Goal: Task Accomplishment & Management: Use online tool/utility

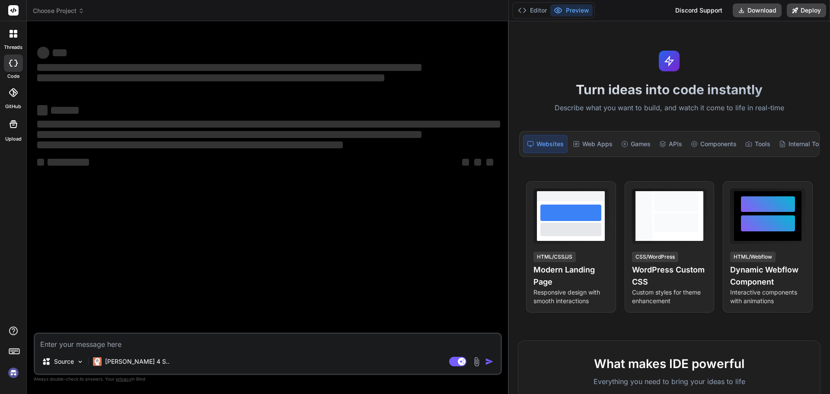
drag, startPoint x: 291, startPoint y: 86, endPoint x: 830, endPoint y: 153, distance: 542.5
click at [830, 153] on div "Choose Project Created with Pixso. Bind AI Web Search Created with Pixso. Code …" at bounding box center [429, 197] width 804 height 394
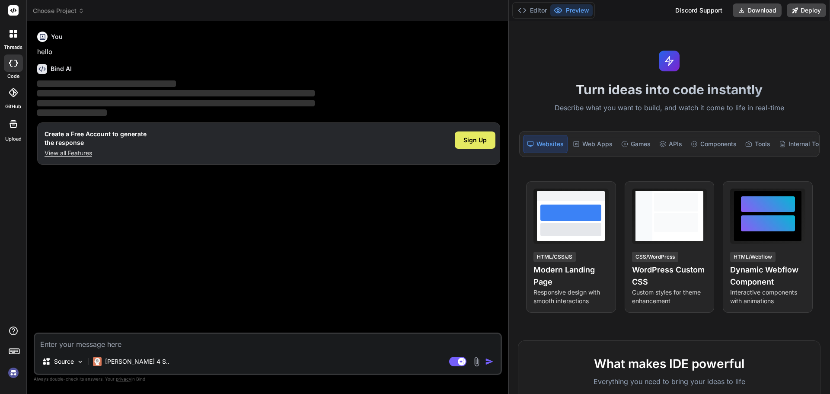
click at [467, 144] on span "Sign Up" at bounding box center [475, 140] width 23 height 9
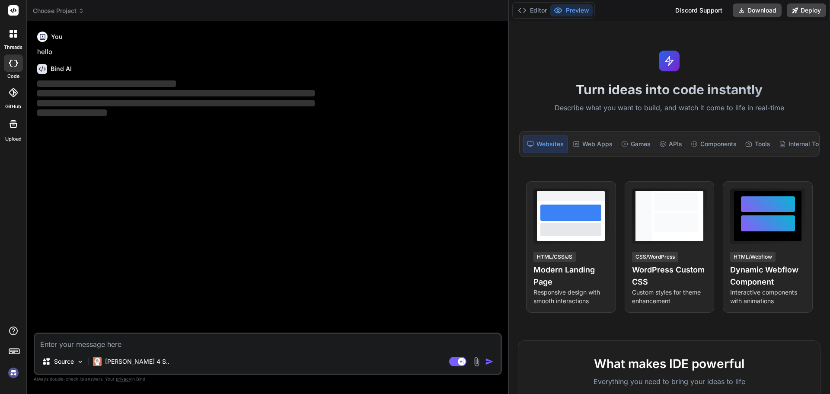
click at [14, 375] on img at bounding box center [13, 372] width 15 height 15
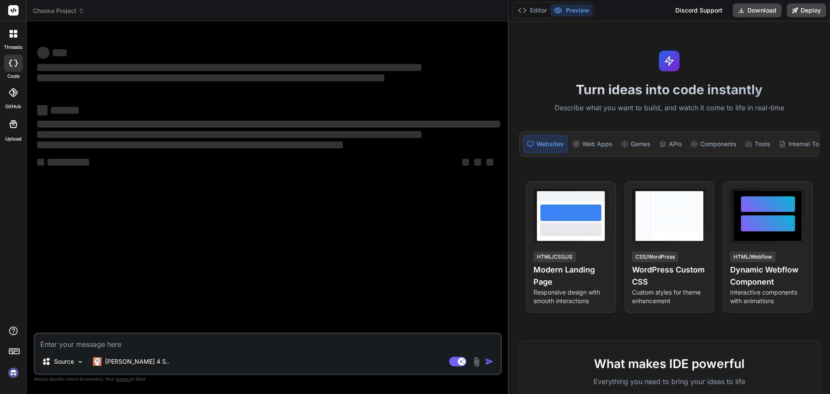
scroll to position [8, 0]
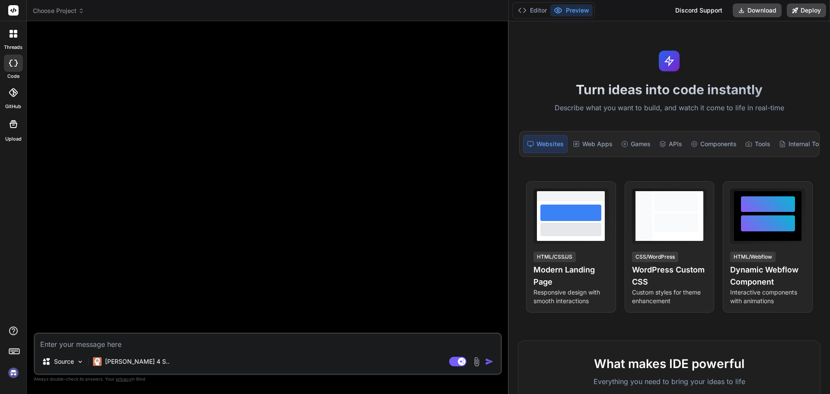
click at [12, 371] on img at bounding box center [13, 372] width 15 height 15
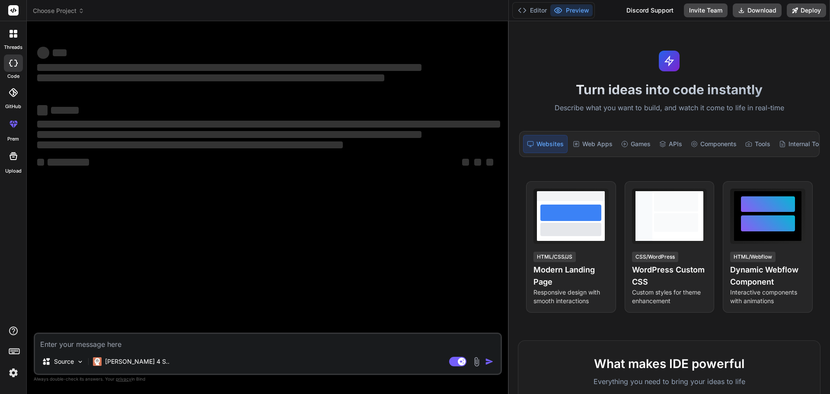
type textarea "x"
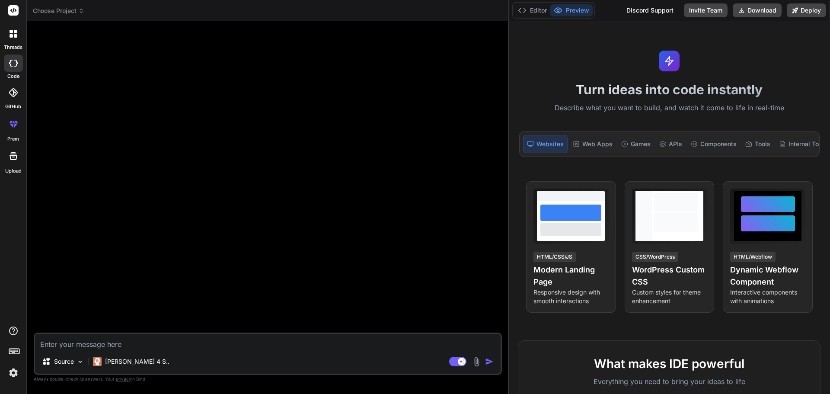
click at [14, 373] on img at bounding box center [13, 372] width 15 height 15
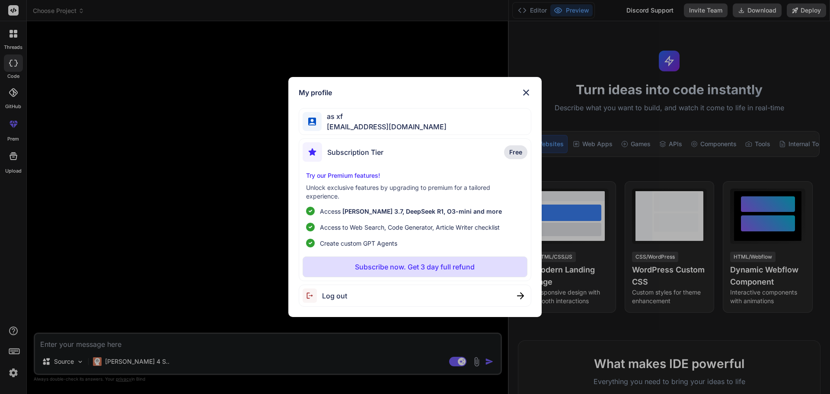
click at [140, 344] on div "My profile as xf alt.d4-15d0616@yopmail.com Subscription Tier Free Try our Prem…" at bounding box center [415, 197] width 830 height 394
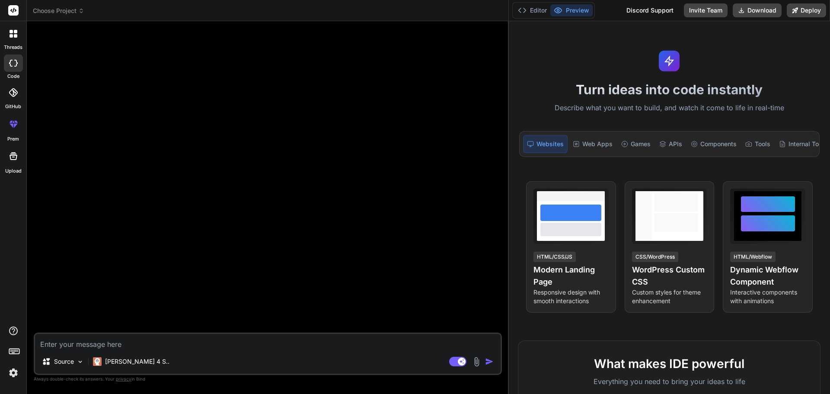
click at [147, 339] on textarea at bounding box center [268, 342] width 466 height 16
paste textarea "<Col xs={12} sm={12} md={12} lg={6} xl={6} xxl={4} className="gx-5 report-col" …"
type textarea "<Col xs={12} sm={12} md={12} lg={6} xl={6} xxl={4} className="gx-5 report-col" …"
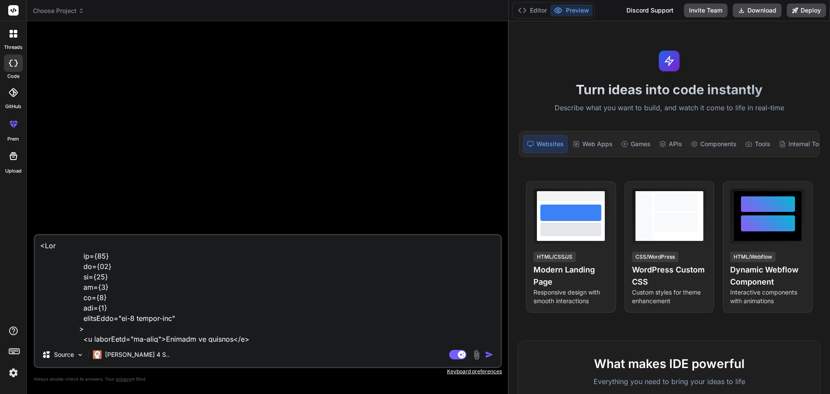
scroll to position [987, 0]
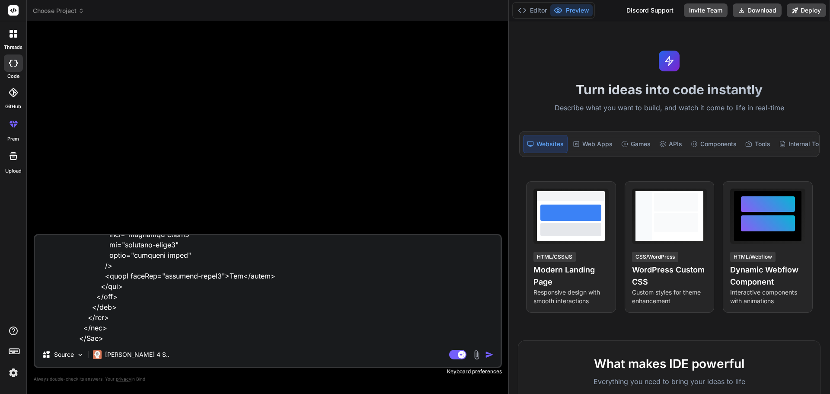
type textarea "x"
type textarea "<Col xs={12} sm={12} md={12} lg={6} xl={6} xxl={4} className="gx-5 report-col" …"
type textarea "x"
click at [171, 341] on textarea at bounding box center [268, 288] width 466 height 107
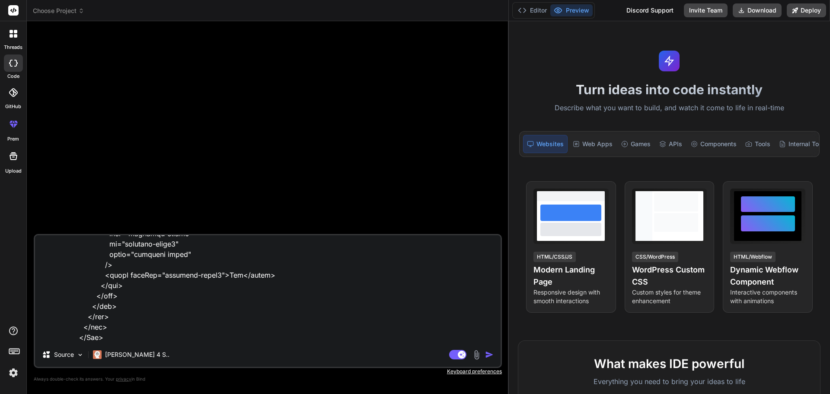
type textarea "<Col xs={12} sm={12} md={12} lg={6} xl={6} xxl={4} className="gx-5 report-col" …"
type textarea "x"
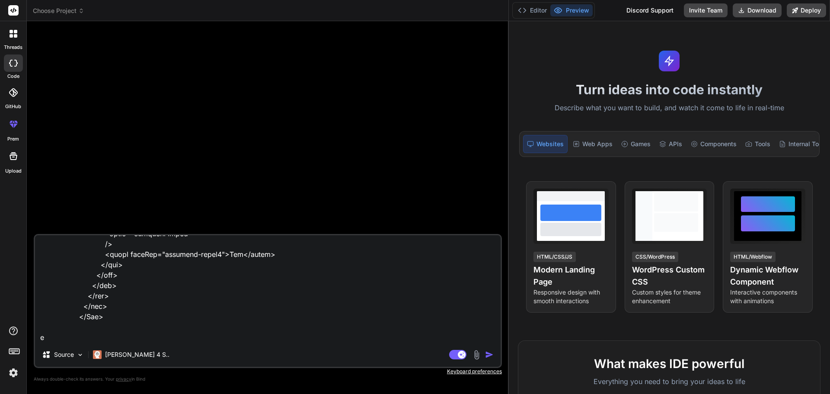
type textarea "<Col xs={12} sm={12} md={12} lg={6} xl={6} xxl={4} className="gx-5 report-col" …"
type textarea "x"
type textarea "<Col xs={12} sm={12} md={12} lg={6} xl={6} xxl={4} className="gx-5 report-col" …"
type textarea "x"
type textarea "<Col xs={12} sm={12} md={12} lg={6} xl={6} xxl={4} className="gx-5 report-col" …"
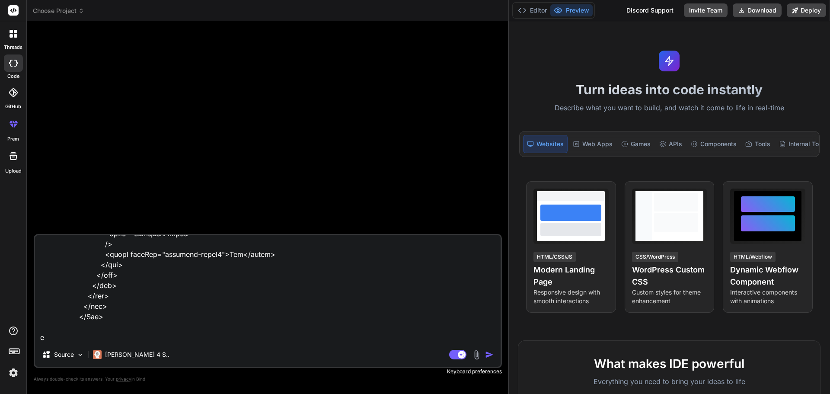
type textarea "x"
type textarea "<Col xs={12} sm={12} md={12} lg={6} xl={6} xxl={4} className="gx-5 report-col" …"
type textarea "x"
type textarea "<Col xs={12} sm={12} md={12} lg={6} xl={6} xxl={4} className="gx-5 report-col" …"
type textarea "x"
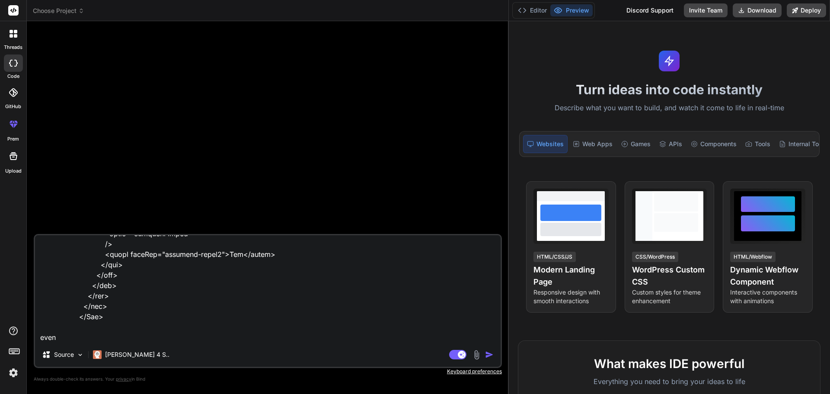
type textarea "<Col xs={12} sm={12} md={12} lg={6} xl={6} xxl={4} className="gx-5 report-col" …"
type textarea "x"
type textarea "<Col xs={12} sm={12} md={12} lg={6} xl={6} xxl={4} className="gx-5 report-col" …"
type textarea "x"
type textarea "<Col xs={12} sm={12} md={12} lg={6} xl={6} xxl={4} className="gx-5 report-col" …"
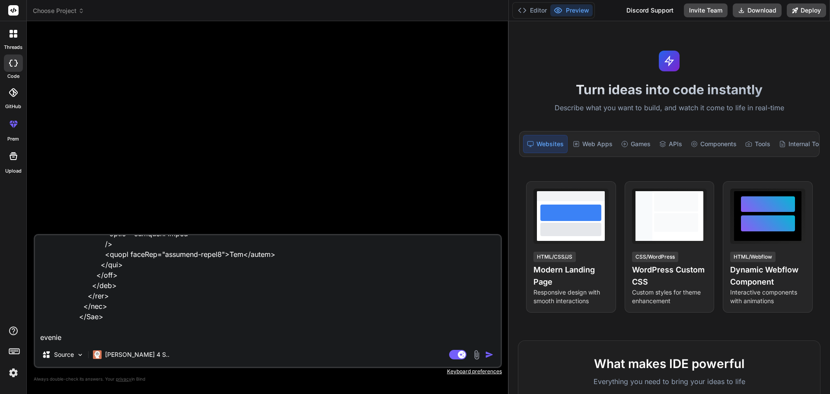
type textarea "x"
type textarea "<Col xs={12} sm={12} md={12} lg={6} xl={6} xxl={4} className="gx-5 report-col" …"
type textarea "x"
type textarea "<Col xs={12} sm={12} md={12} lg={6} xl={6} xxl={4} className="gx-5 report-col" …"
type textarea "x"
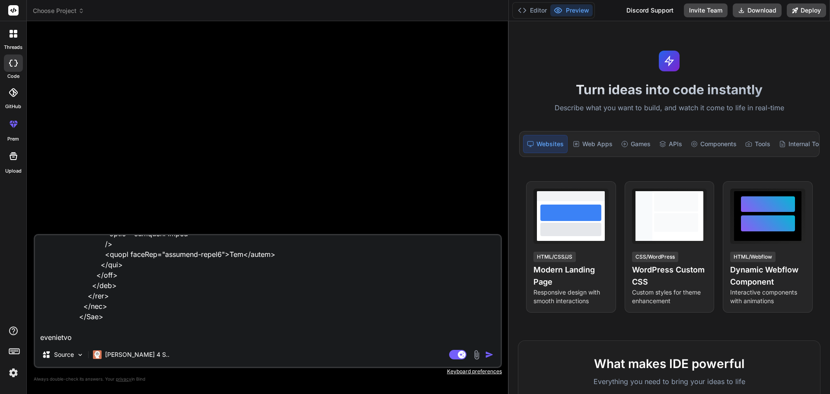
type textarea "<Col xs={12} sm={12} md={12} lg={6} xl={6} xxl={4} className="gx-5 report-col" …"
type textarea "x"
type textarea "<Col xs={12} sm={12} md={12} lg={6} xl={6} xxl={4} className="gx-5 report-col" …"
type textarea "x"
type textarea "<Col xs={12} sm={12} md={12} lg={6} xl={6} xxl={4} className="gx-5 report-col" …"
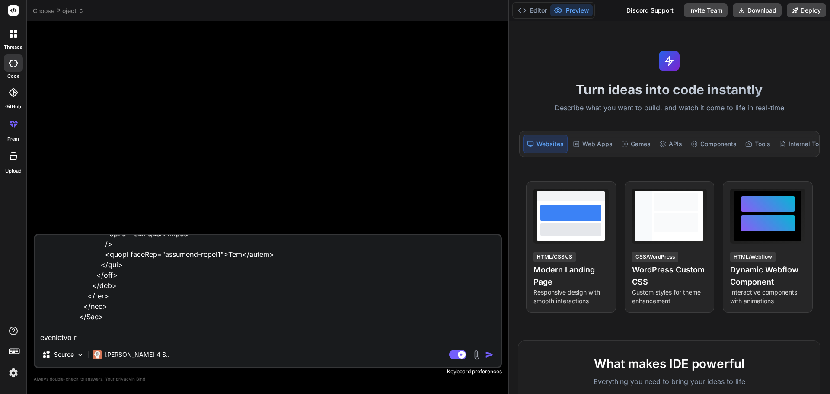
type textarea "x"
type textarea "<Col xs={12} sm={12} md={12} lg={6} xl={6} xxl={4} className="gx-5 report-col" …"
type textarea "x"
type textarea "<Col xs={12} sm={12} md={12} lg={6} xl={6} xxl={4} className="gx-5 report-col" …"
type textarea "x"
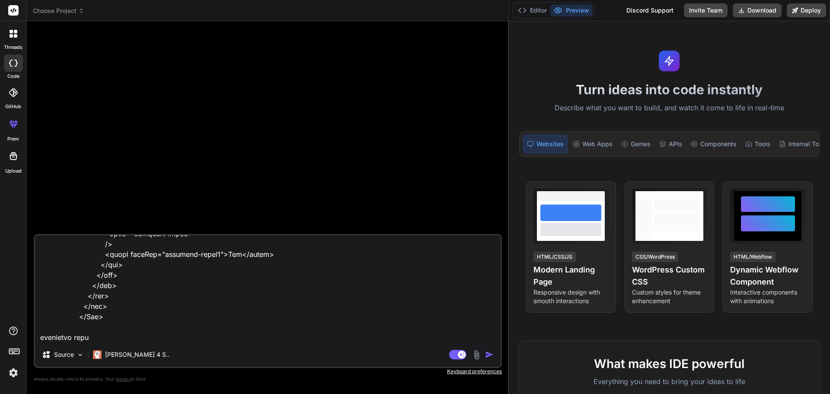
type textarea "<Col xs={12} sm={12} md={12} lg={6} xl={6} xxl={4} className="gx-5 report-col" …"
type textarea "x"
type textarea "<Col xs={12} sm={12} md={12} lg={6} xl={6} xxl={4} className="gx-5 report-col" …"
type textarea "x"
type textarea "<Col xs={12} sm={12} md={12} lg={6} xl={6} xxl={4} className="gx-5 report-col" …"
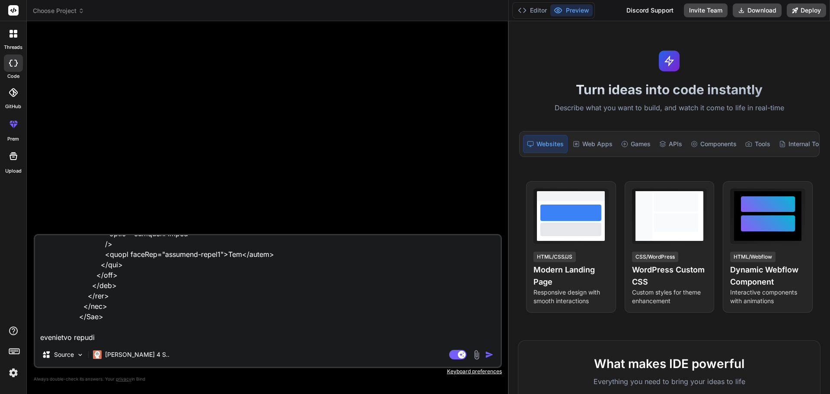
type textarea "x"
type textarea "<Col xs={12} sm={12} md={12} lg={6} xl={6} xxl={4} className="gx-5 report-col" …"
type textarea "x"
type textarea "<Col xs={12} sm={12} md={12} lg={6} xl={6} xxl={4} className="gx-5 report-col" …"
type textarea "x"
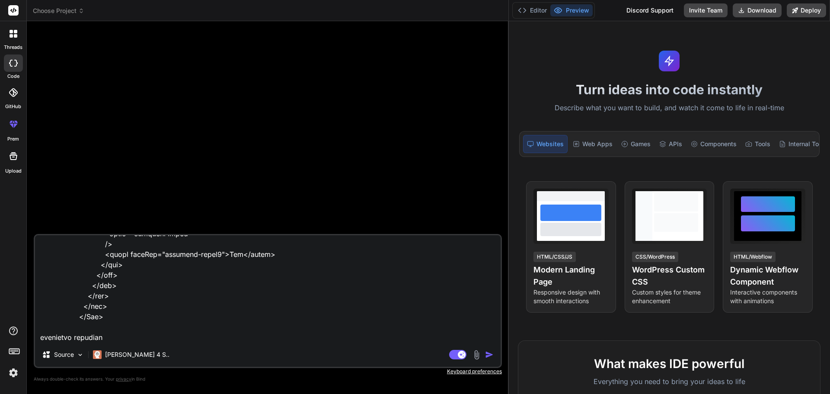
type textarea "<Col xs={12} sm={12} md={12} lg={6} xl={6} xxl={4} className="gx-5 report-col" …"
type textarea "x"
type textarea "<Col xs={12} sm={12} md={12} lg={6} xl={6} xxl={4} className="gx-5 report-col" …"
type textarea "x"
type textarea "<Col xs={12} sm={12} md={12} lg={6} xl={6} xxl={4} className="gx-5 report-col" …"
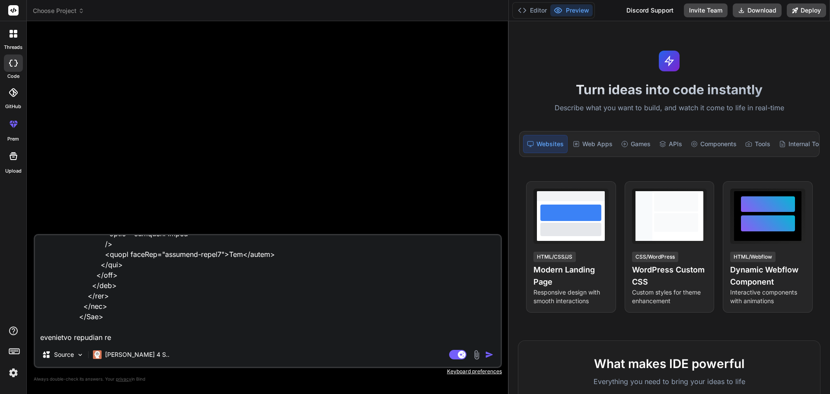
type textarea "x"
type textarea "<Col xs={12} sm={12} md={12} lg={6} xl={6} xxl={4} className="gx-5 report-col" …"
type textarea "x"
type textarea "<Col xs={12} sm={12} md={12} lg={6} xl={6} xxl={4} className="gx-5 report-col" …"
type textarea "x"
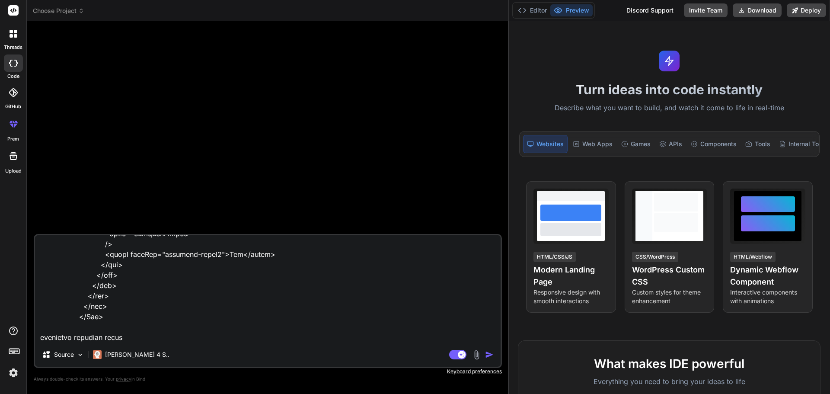
type textarea "<Col xs={12} sm={12} md={12} lg={6} xl={6} xxl={4} className="gx-5 report-col" …"
type textarea "x"
type textarea "<Col xs={12} sm={12} md={12} lg={6} xl={6} xxl={4} className="gx-5 report-col" …"
type textarea "x"
type textarea "<Col xs={12} sm={12} md={12} lg={6} xl={6} xxl={4} className="gx-5 report-col" …"
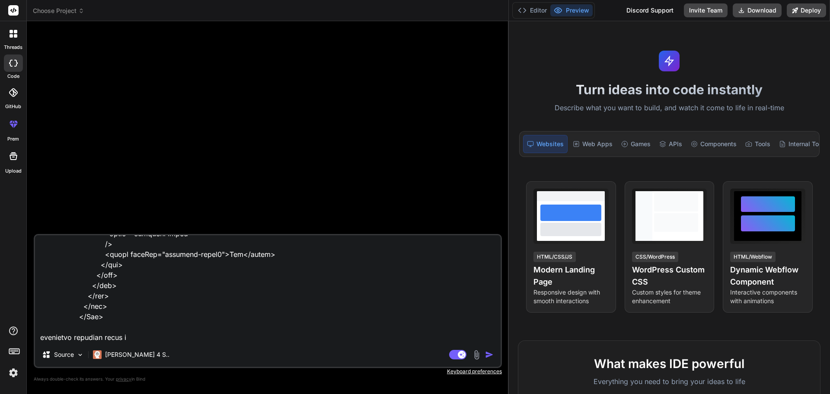
type textarea "x"
type textarea "<Col xs={12} sm={12} md={12} lg={6} xl={6} xxl={4} className="gx-5 report-col" …"
type textarea "x"
type textarea "<Col xs={12} sm={12} md={12} lg={6} xl={6} xxl={4} className="gx-5 report-col" …"
type textarea "x"
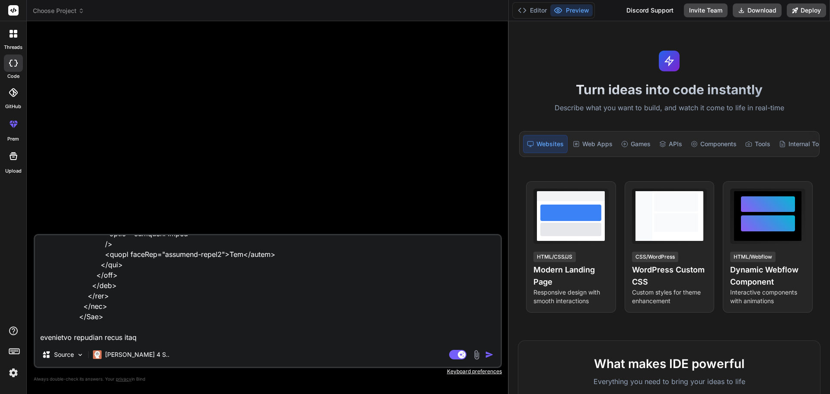
type textarea "<Col xs={12} sm={12} md={12} lg={6} xl={6} xxl={4} className="gx-5 report-col" …"
type textarea "x"
type textarea "<Col xs={12} sm={12} md={12} lg={6} xl={6} xxl={4} className="gx-5 report-col" …"
type textarea "x"
type textarea "<Col xs={12} sm={12} md={12} lg={6} xl={6} xxl={4} className="gx-5 report-col" …"
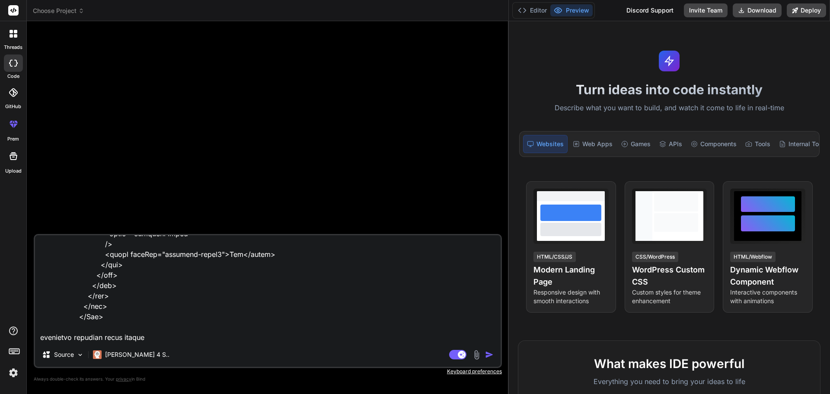
type textarea "x"
type textarea "<Col xs={12} sm={12} md={12} lg={6} xl={6} xxl={4} className="gx-5 report-col" …"
type textarea "x"
type textarea "<Col xs={12} sm={12} md={12} lg={6} xl={6} xxl={4} className="gx-5 report-col" …"
type textarea "x"
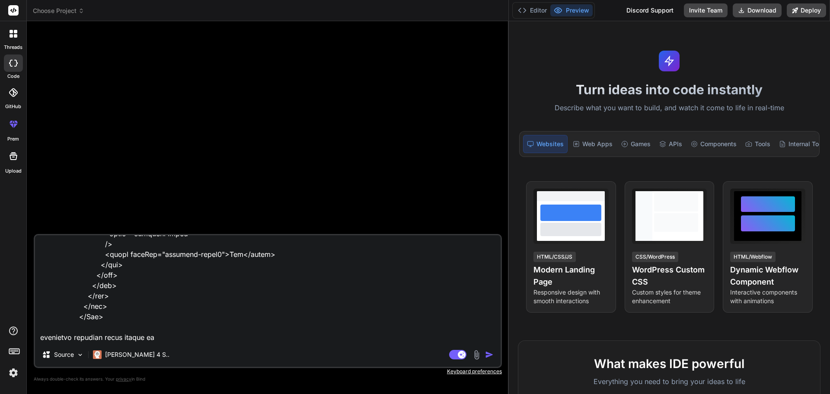
type textarea "<Col xs={12} sm={12} md={12} lg={6} xl={6} xxl={4} className="gx-5 report-col" …"
type textarea "x"
type textarea "<Col xs={12} sm={12} md={12} lg={6} xl={6} xxl={4} className="gx-5 report-col" …"
type textarea "x"
type textarea "<Col xs={12} sm={12} md={12} lg={6} xl={6} xxl={4} className="gx-5 report-col" …"
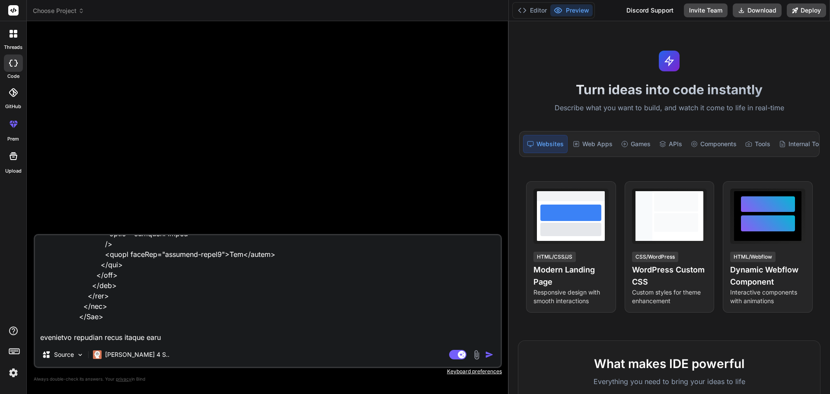
type textarea "x"
type textarea "<Col xs={12} sm={12} md={12} lg={6} xl={6} xxl={4} className="gx-5 report-col" …"
type textarea "x"
type textarea "<Col xs={12} sm={12} md={12} lg={6} xl={6} xxl={4} className="gx-5 report-col" …"
type textarea "x"
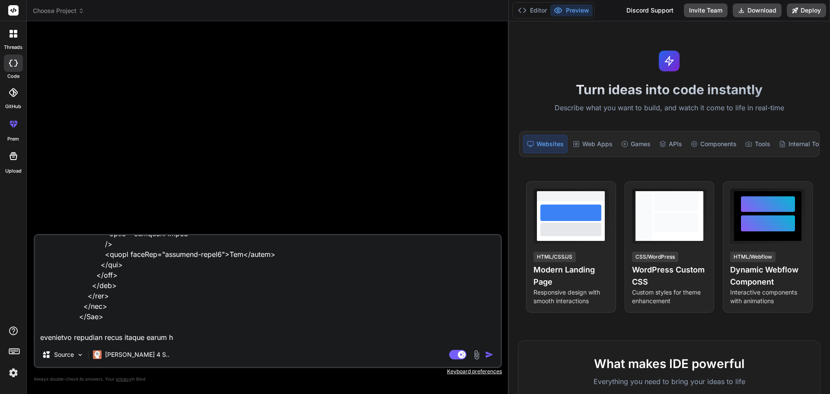
type textarea "<Col xs={12} sm={12} md={12} lg={6} xl={6} xxl={4} className="gx-5 report-col" …"
type textarea "x"
type textarea "<Col xs={12} sm={12} md={12} lg={6} xl={6} xxl={4} className="gx-5 report-col" …"
type textarea "x"
type textarea "<Col xs={12} sm={12} md={12} lg={6} xl={6} xxl={4} className="gx-5 report-col" …"
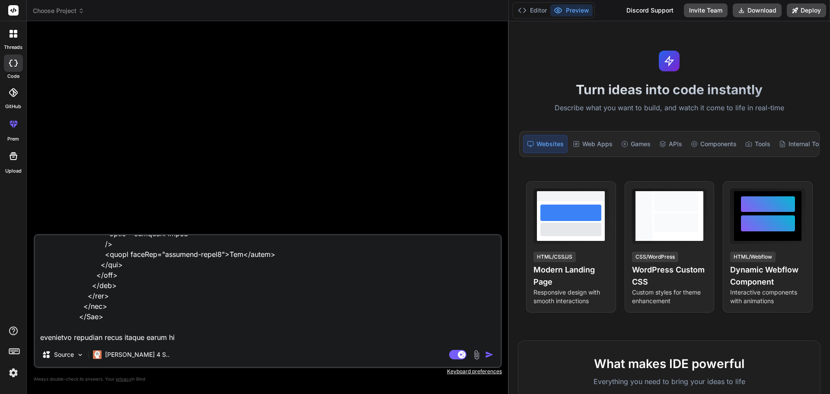
type textarea "x"
type textarea "<Col xs={12} sm={12} md={12} lg={6} xl={6} xxl={4} className="gx-5 report-col" …"
type textarea "x"
type textarea "<Col xs={12} sm={12} md={12} lg={6} xl={6} xxl={4} className="gx-5 report-col" …"
type textarea "x"
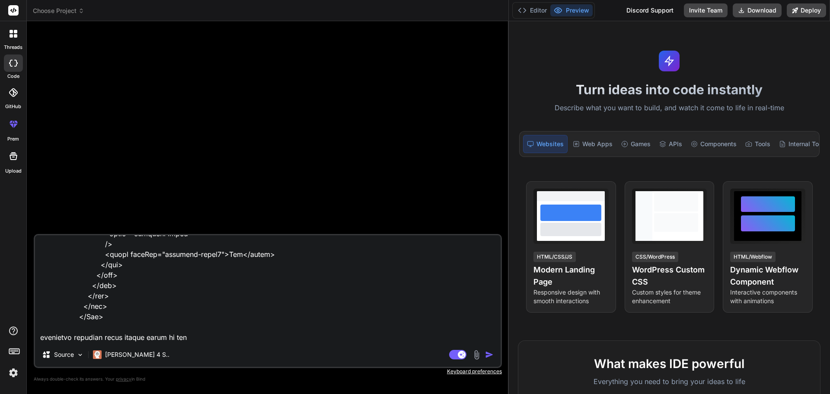
type textarea "<Col xs={12} sm={12} md={12} lg={6} xl={6} xxl={4} className="gx-5 report-col" …"
type textarea "x"
type textarea "<Col xs={12} sm={12} md={12} lg={6} xl={6} xxl={4} className="gx-5 report-col" …"
type textarea "x"
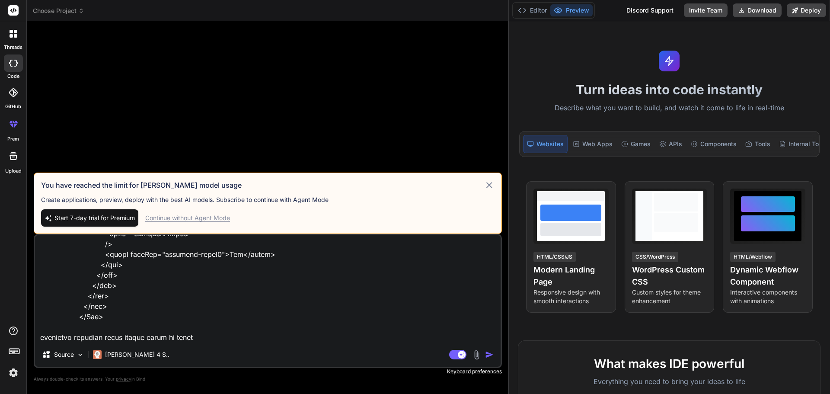
type textarea "<Col xs={12} sm={12} md={12} lg={6} xl={6} xxl={4} className="gx-5 report-col" …"
click at [216, 219] on div "Continue without Agent Mode" at bounding box center [187, 218] width 85 height 9
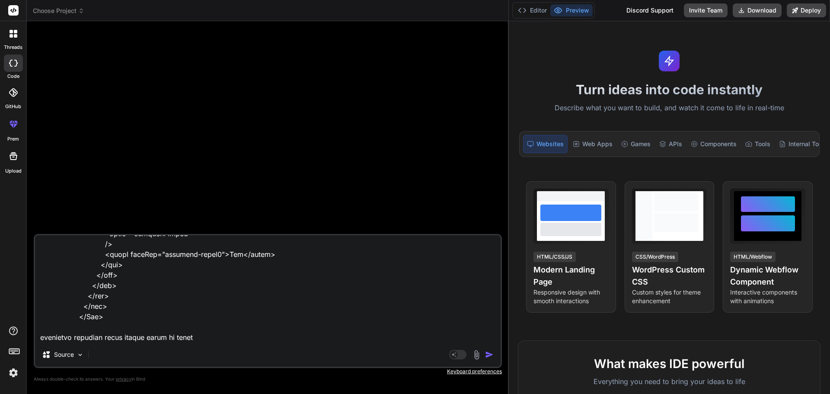
click at [485, 353] on img "button" at bounding box center [489, 354] width 9 height 9
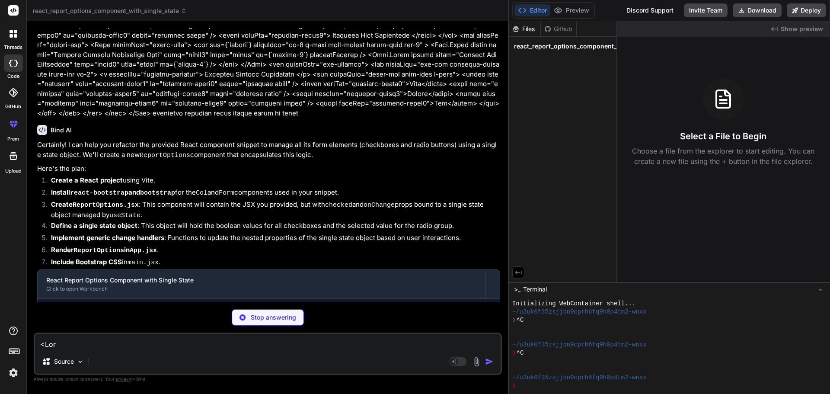
scroll to position [86, 0]
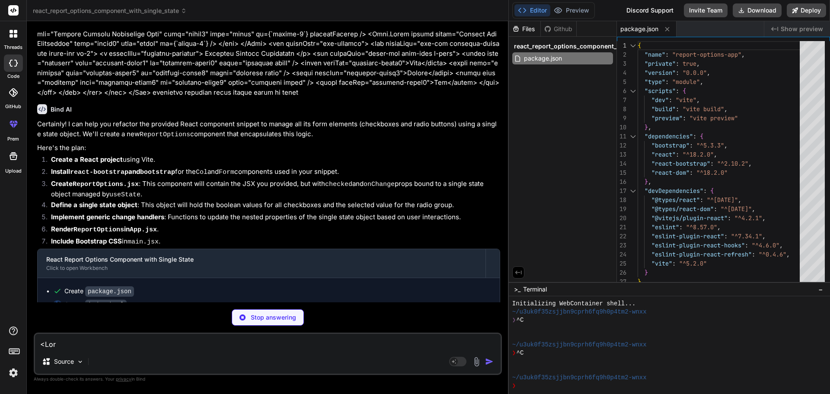
type textarea "x"
type textarea "</head> <body> <div id="root"></div> <script type="module" src="/src/main.jsx">…"
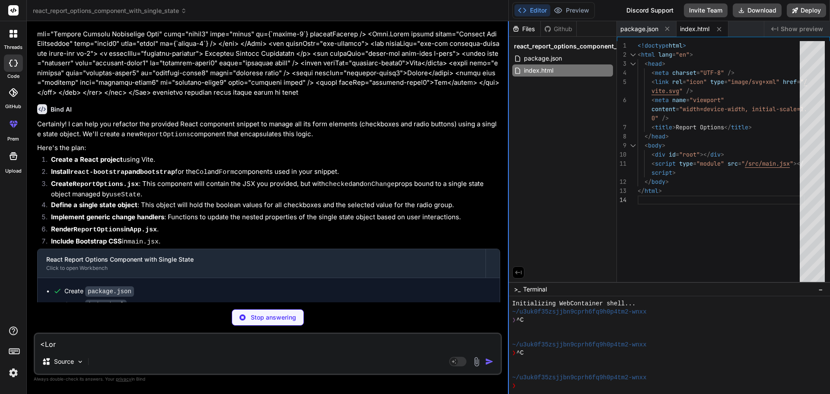
type textarea "x"
type textarea "<App /> </React.StrictMode>, );"
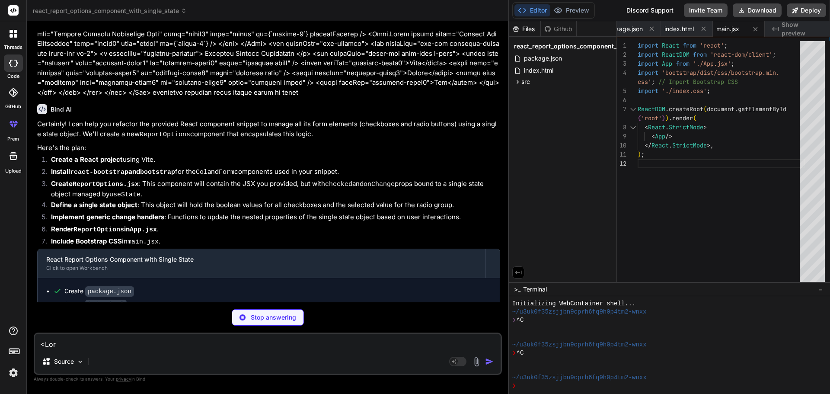
scroll to position [0, 0]
type textarea "x"
type textarea "</React.StrictMode>, );"
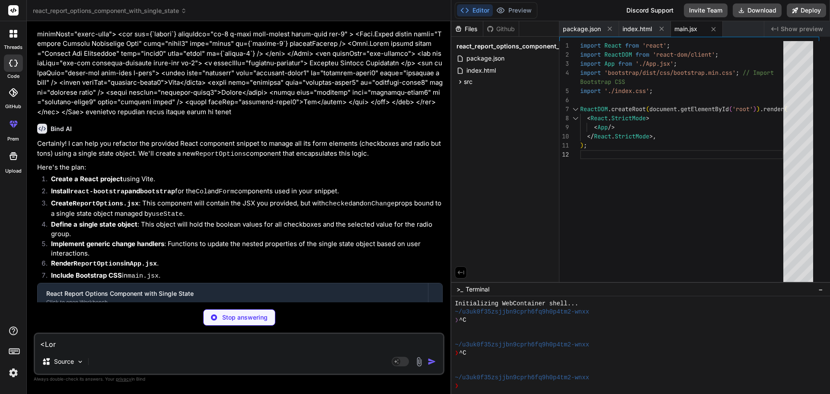
type textarea "x"
type textarea ");"
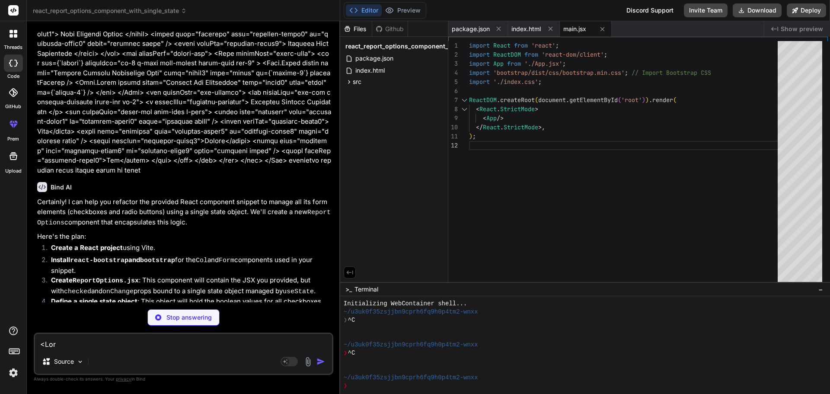
type textarea "x"
type textarea "gap: 15px; }"
drag, startPoint x: 509, startPoint y: 161, endPoint x: 322, endPoint y: 160, distance: 186.8
click at [322, 160] on div "Bind AI Web Search Created with Pixso. Code Generator You Bind AI Certainly! I …" at bounding box center [184, 207] width 314 height 373
click at [322, 160] on p at bounding box center [184, 68] width 295 height 214
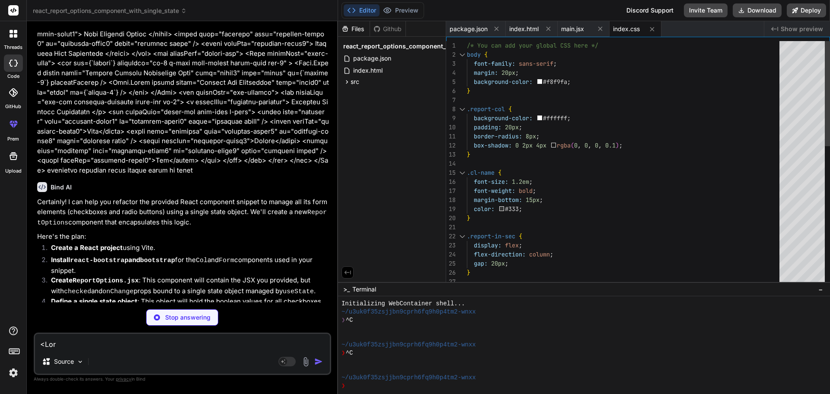
type textarea "x"
type textarea ".report-in-sec { display: flex; flex-direction: column; gap: 20px; } .check-box…"
type textarea "x"
type textarea ".report-in-sec { display: flex; flex-direction: column; gap: 20px; } .check-box…"
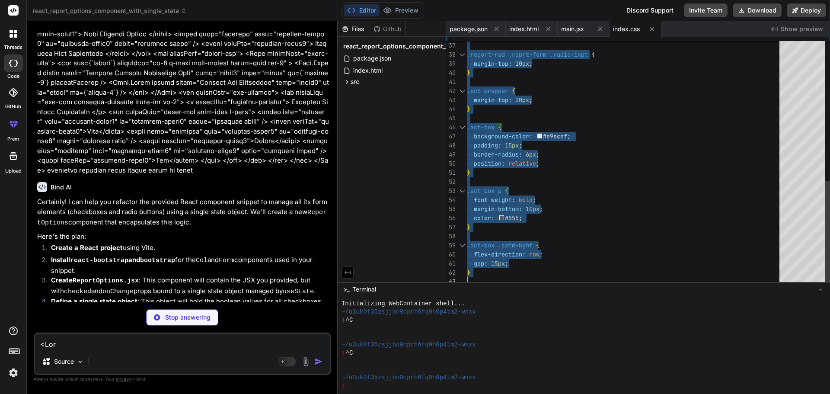
drag, startPoint x: 628, startPoint y: 282, endPoint x: 624, endPoint y: 407, distance: 125.1
click at [599, 324] on div at bounding box center [494, 328] width 305 height 8
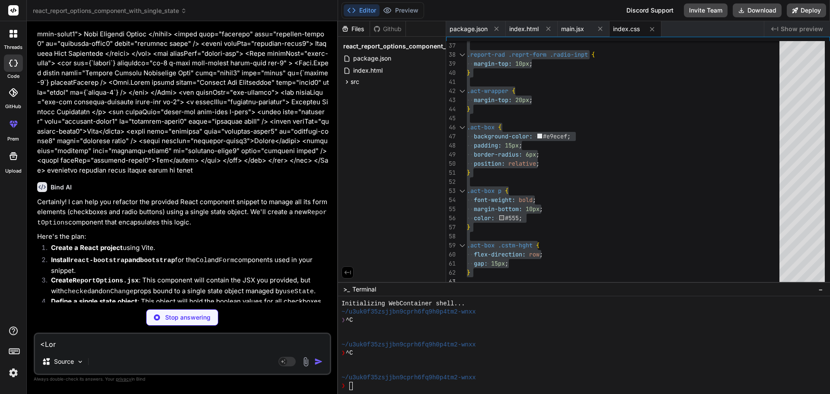
scroll to position [25, 0]
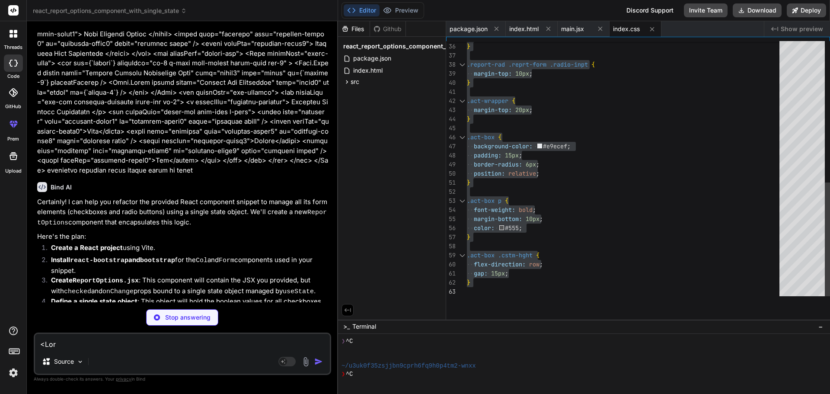
drag, startPoint x: 589, startPoint y: 282, endPoint x: 605, endPoint y: 414, distance: 132.8
click at [605, 394] on html "threads code GitHub prem Upload react_report_options_component_with_single_stat…" at bounding box center [415, 197] width 830 height 394
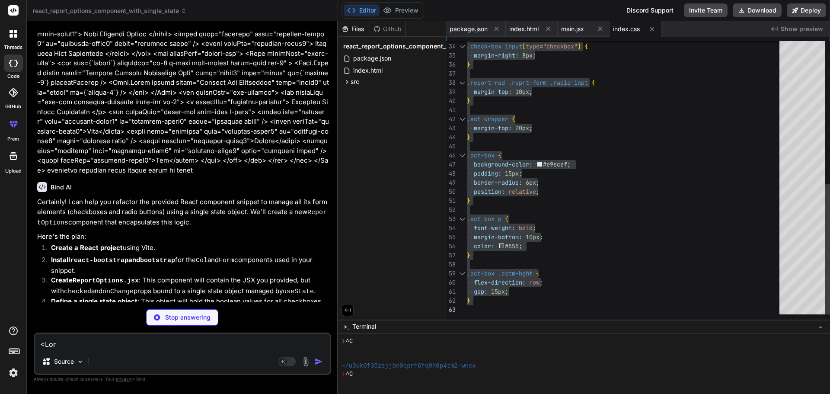
type textarea "x"
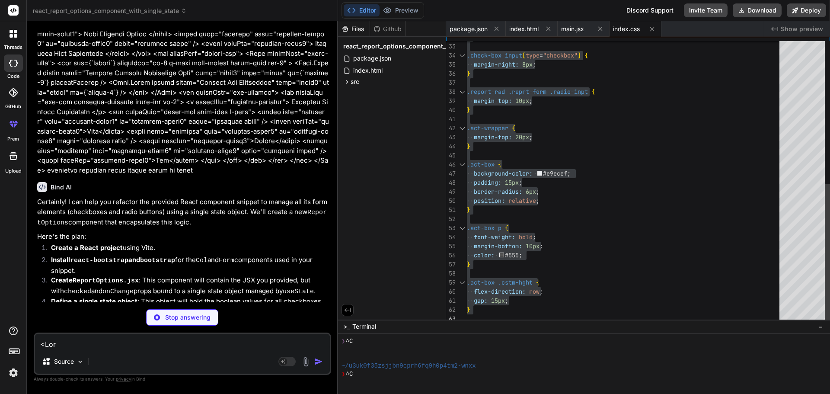
type textarea "} .act-box p { font-weight: bold; margin-bottom: 10px; color: #555; } .act-box …"
click at [621, 207] on div ".report-rad .reprt-form .radio-inpt { margin-top: 10px ; } .act-wrapper { margi…" at bounding box center [626, 37] width 318 height 572
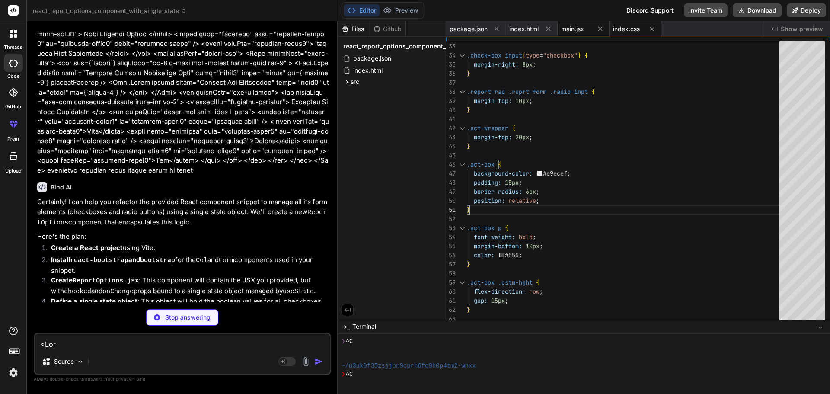
type textarea "x"
click at [576, 33] on div "main.jsx" at bounding box center [584, 29] width 52 height 16
type textarea ");"
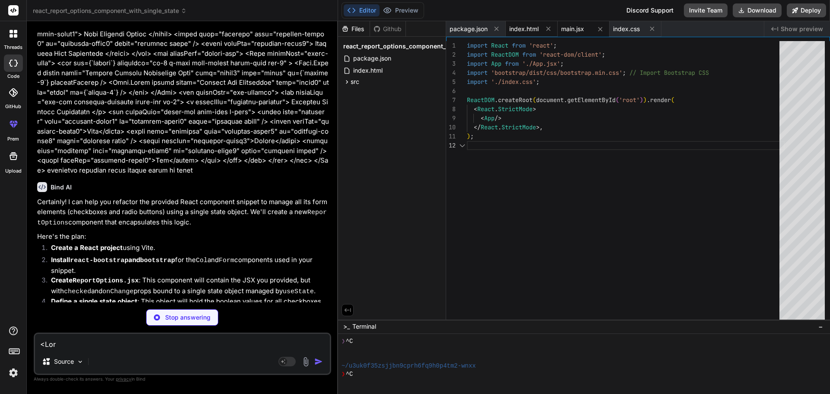
type textarea "x"
click at [524, 32] on span "index.html" at bounding box center [523, 29] width 29 height 9
type textarea "<script type="module" src="/src/main.jsx"></script> </body> </html>"
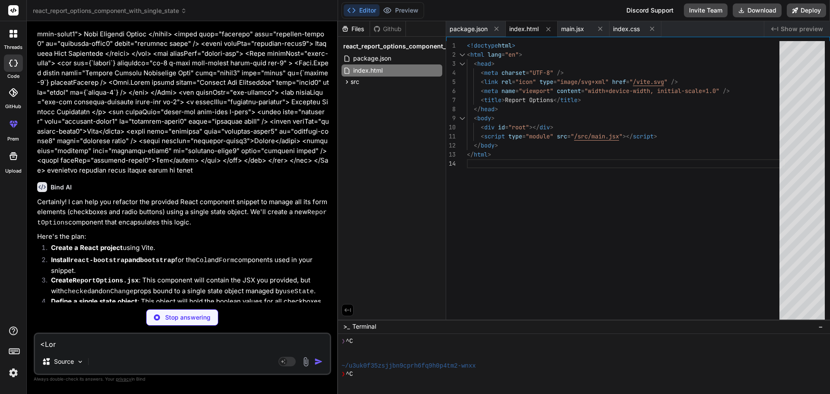
type textarea "x"
type textarea "export default ReportOptions;"
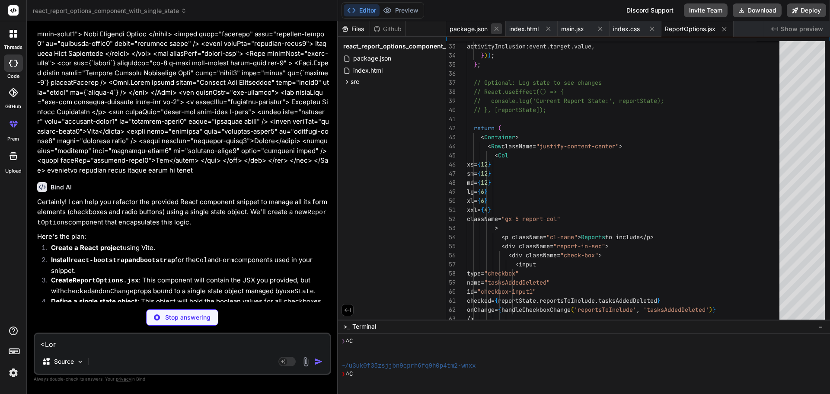
type textarea "x"
type textarea "export default App;"
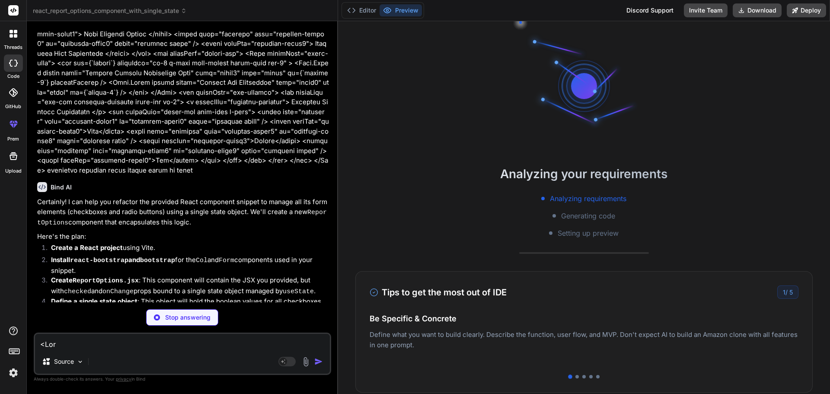
scroll to position [66, 0]
type textarea "x"
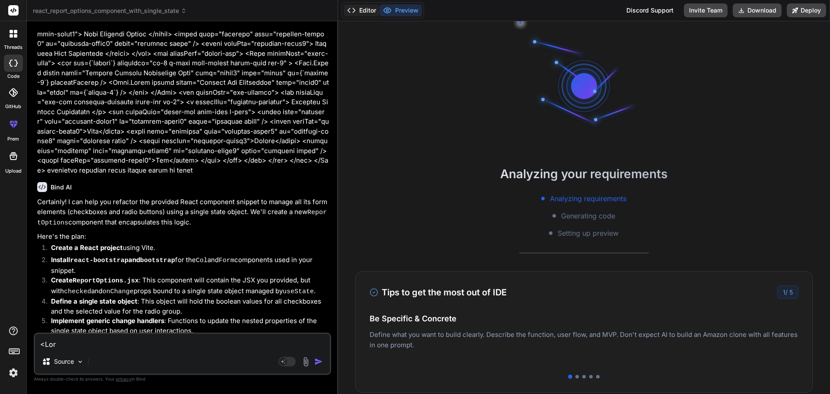
click at [367, 13] on button "Editor" at bounding box center [362, 10] width 36 height 12
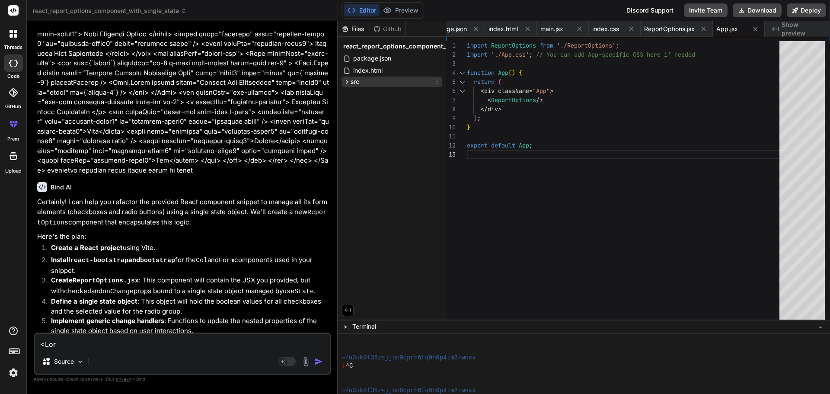
click at [347, 77] on div "src" at bounding box center [351, 81] width 16 height 9
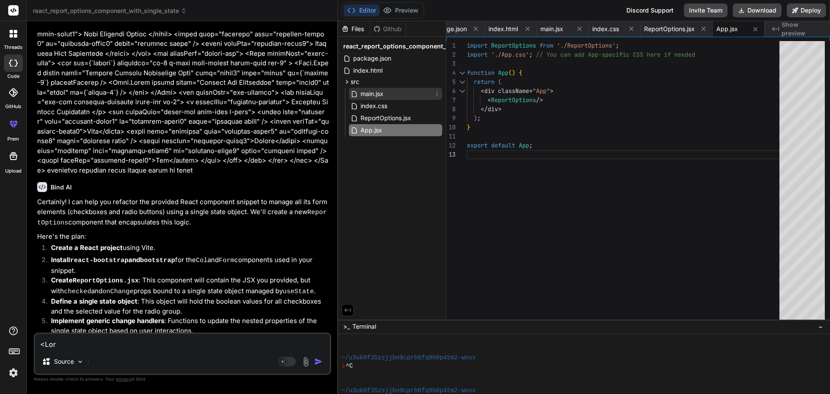
click at [376, 95] on span "main.jsx" at bounding box center [372, 94] width 25 height 10
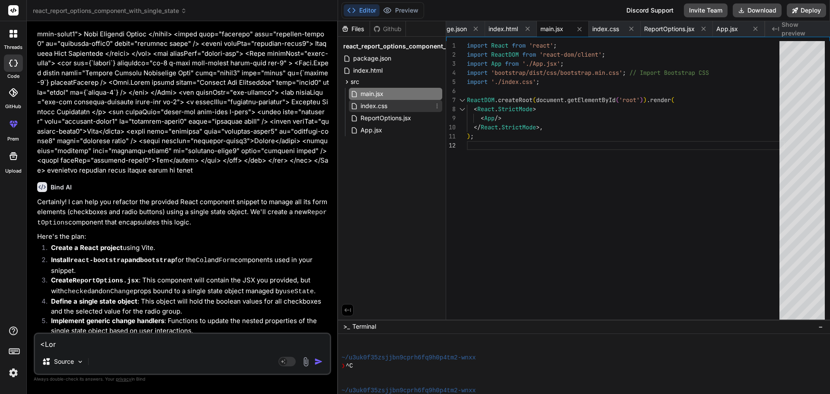
click at [378, 106] on span "index.css" at bounding box center [374, 106] width 29 height 10
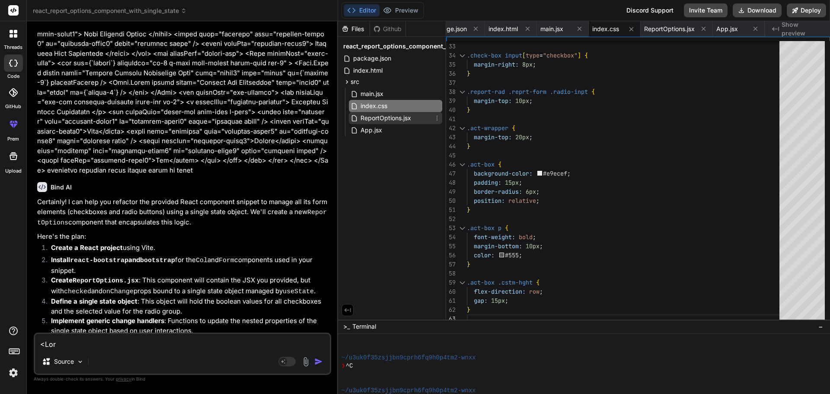
click at [383, 119] on span "ReportOptions.jsx" at bounding box center [386, 118] width 52 height 10
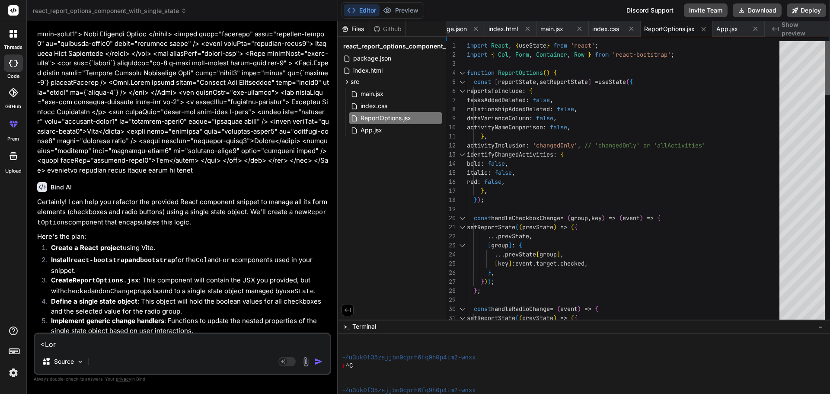
click at [830, 44] on div at bounding box center [827, 68] width 5 height 54
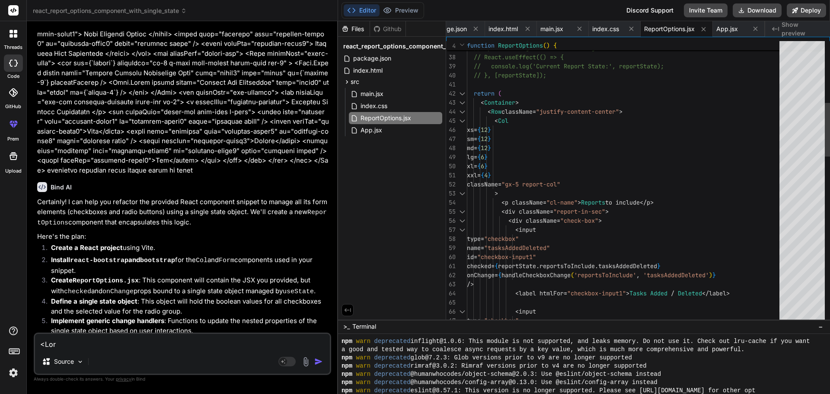
click at [461, 105] on div at bounding box center [462, 102] width 11 height 9
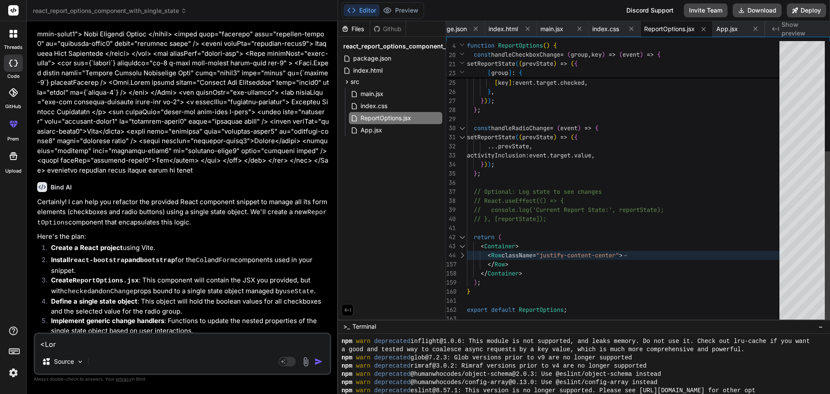
type textarea "<Col xs={12} sm={12} md={12} lg={6} xl={6} xxl={4} className="gx-5 report-col" …"
click at [516, 266] on div "const handleCheckboxChange = ( group , key ) => ( event ) => { setReportState (…" at bounding box center [626, 91] width 318 height 463
drag, startPoint x: 531, startPoint y: 274, endPoint x: 496, endPoint y: 258, distance: 38.9
click at [496, 258] on div "const handleCheckboxChange = ( group , key ) => ( event ) => { setReportState (…" at bounding box center [626, 91] width 318 height 463
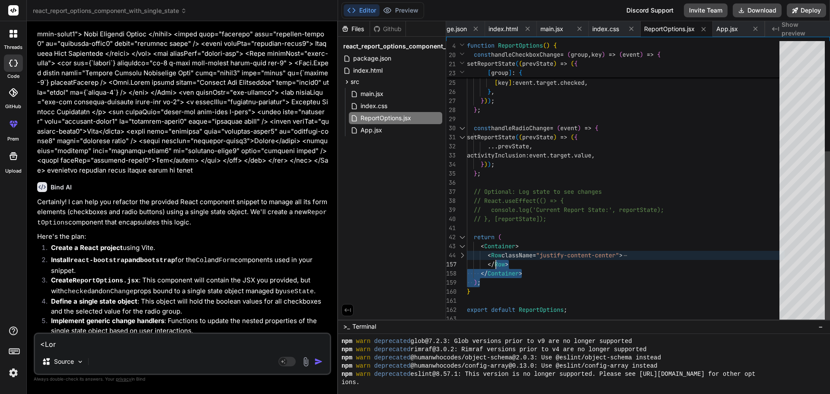
scroll to position [189, 0]
click at [540, 269] on div "const handleCheckboxChange = ( group , key ) => ( event ) => { setReportState (…" at bounding box center [626, 91] width 318 height 463
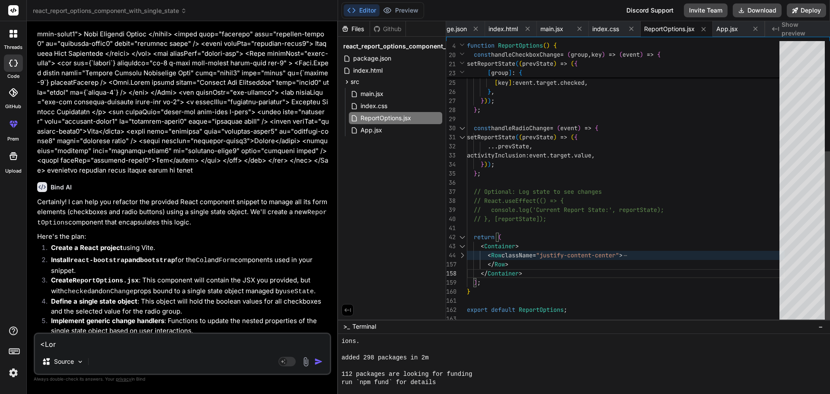
type textarea "x"
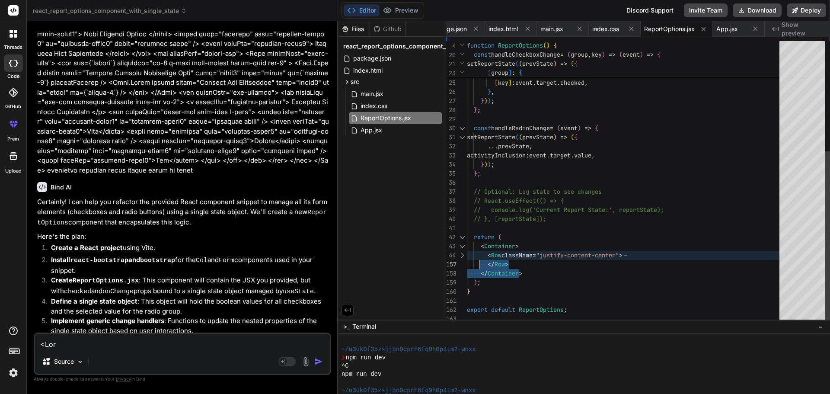
scroll to position [312, 0]
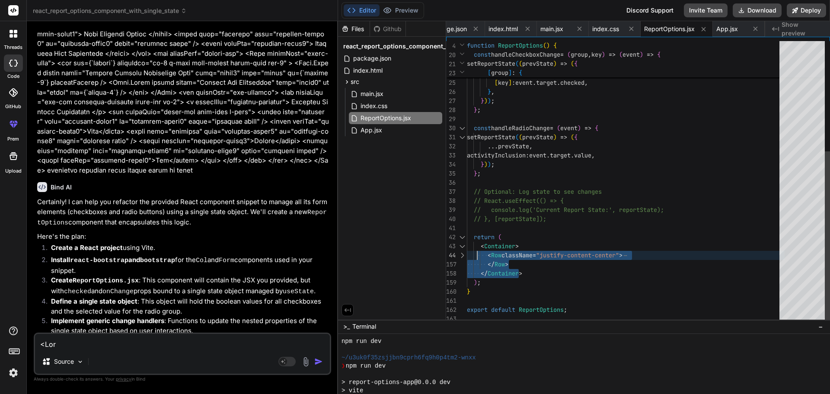
type textarea "return ( <Container> <Row className="justify-content-center"> <Col xs={12} sm={…"
drag, startPoint x: 529, startPoint y: 273, endPoint x: 477, endPoint y: 246, distance: 58.0
click at [477, 246] on div "const handleCheckboxChange = ( group , key ) => ( event ) => { setReportState (…" at bounding box center [626, 91] width 318 height 463
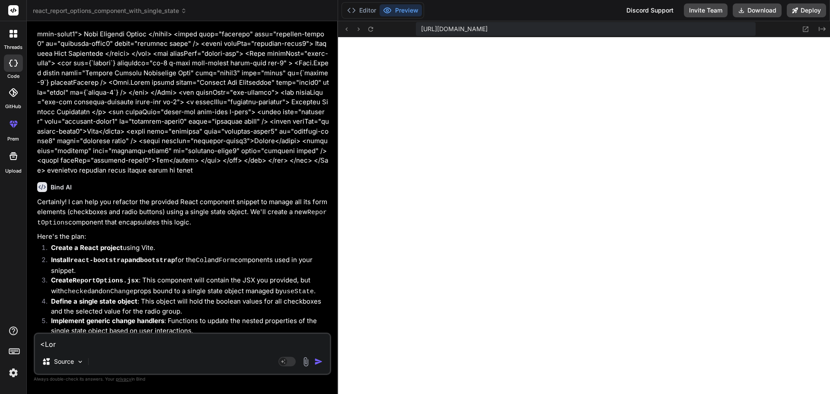
scroll to position [551, 0]
click at [369, 13] on button "Editor" at bounding box center [362, 10] width 36 height 12
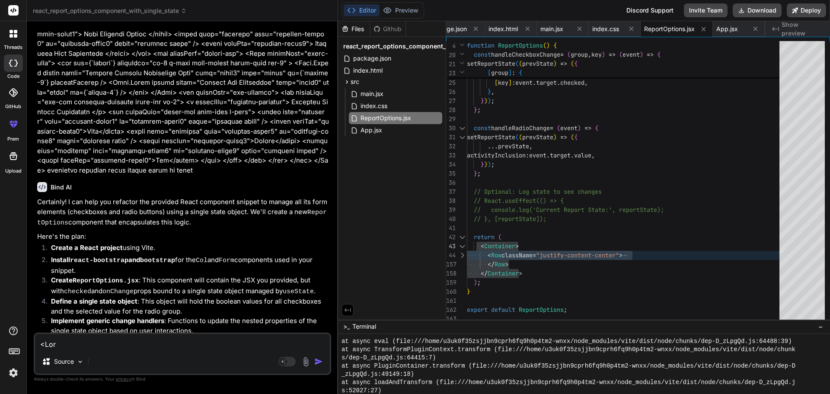
click at [220, 342] on textarea at bounding box center [182, 342] width 295 height 16
paste textarea "<div className="available-outer"> <Row className="gx-5"> <Col xs={12} sm={6} md…"
type textarea "<div className="available-outer"> <Row className="gx-5"> <Col xs={12} sm={6} md…"
type textarea "x"
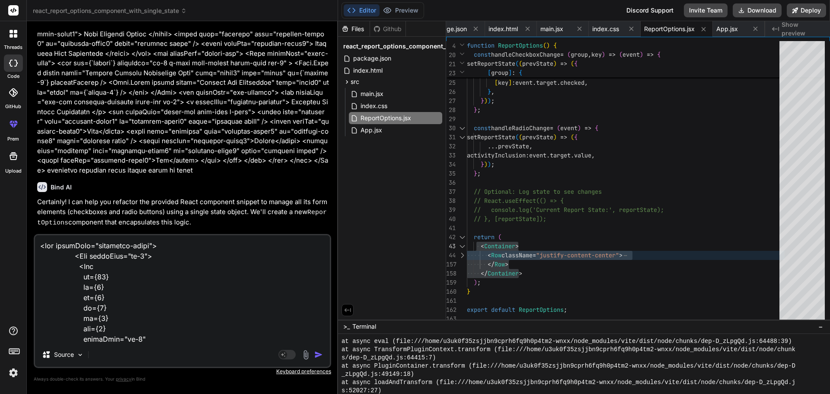
scroll to position [5751, 0]
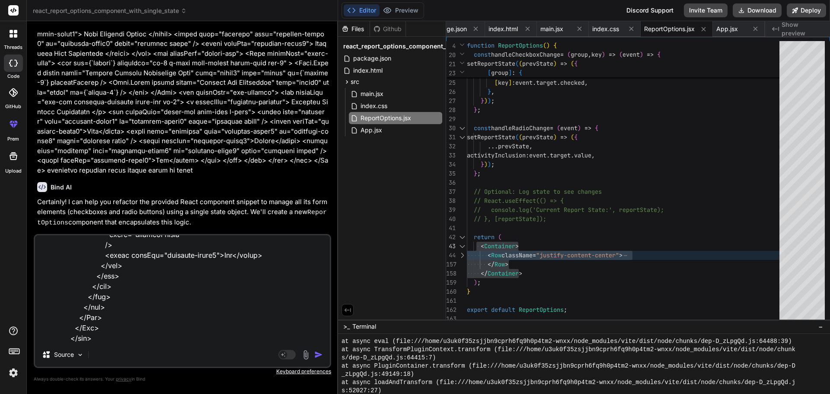
type textarea "<div className="available-outer"> <Row className="gx-5"> <Col xs={12} sm={6} md…"
click at [317, 350] on img "button" at bounding box center [318, 354] width 9 height 9
type textarea "x"
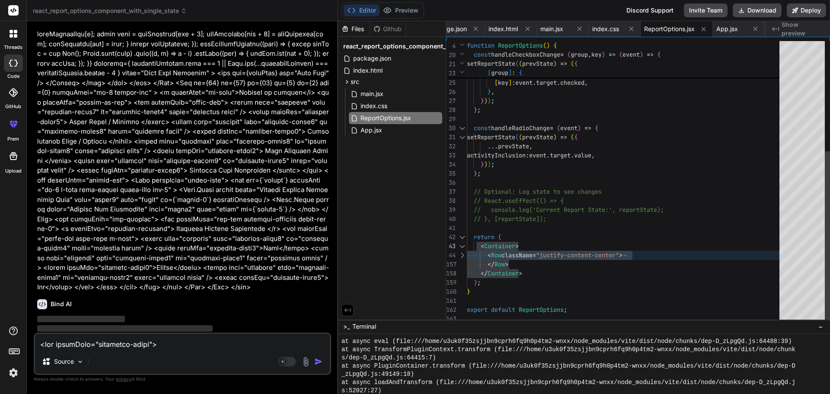
scroll to position [1569, 0]
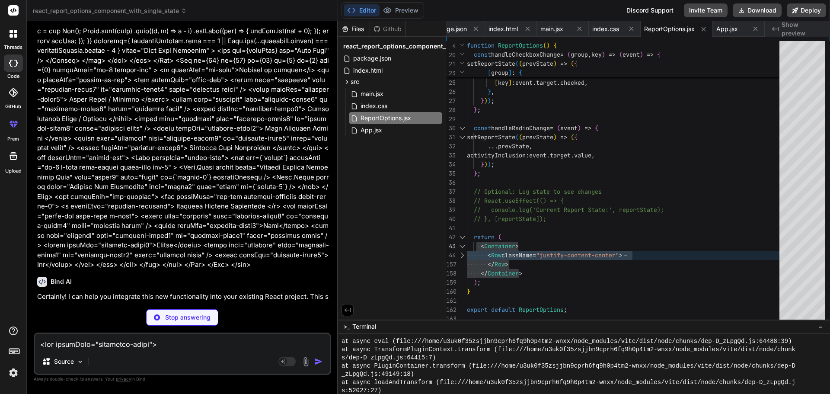
click at [200, 320] on p "Stop answering" at bounding box center [187, 317] width 45 height 9
type textarea "x"
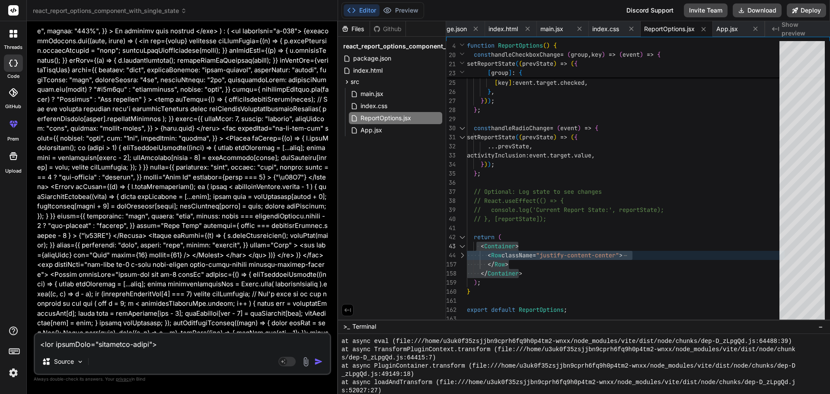
scroll to position [963, 0]
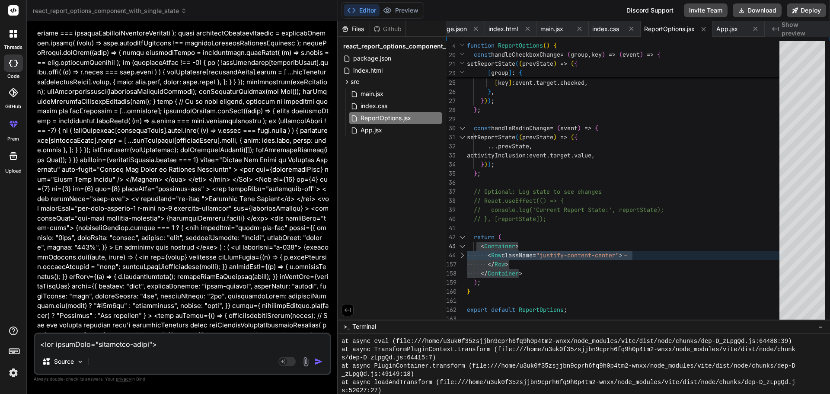
click at [124, 347] on textarea at bounding box center [182, 342] width 295 height 16
paste textarea "<Col xs={12} sm={12} md={12} lg={6} xl={6} xxl={4} className="gx-5 report-col" …"
type textarea "<Col xs={12} sm={12} md={12} lg={6} xl={6} xxl={4} className="gx-5 report-col" …"
type textarea "x"
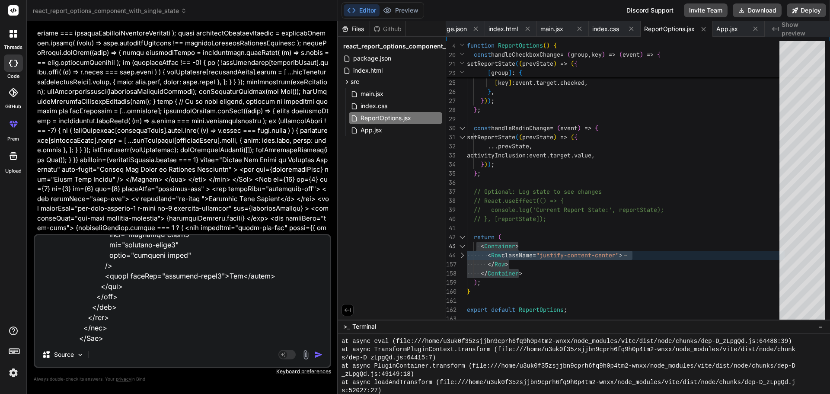
type textarea "<Col xs={12} sm={12} md={12} lg={6} xl={6} xxl={4} className="gx-5 report-col" …"
click at [320, 355] on img "button" at bounding box center [318, 354] width 9 height 9
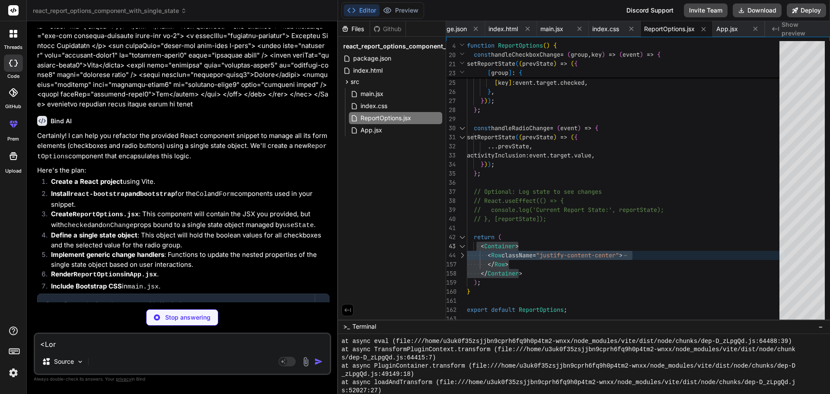
scroll to position [303, 0]
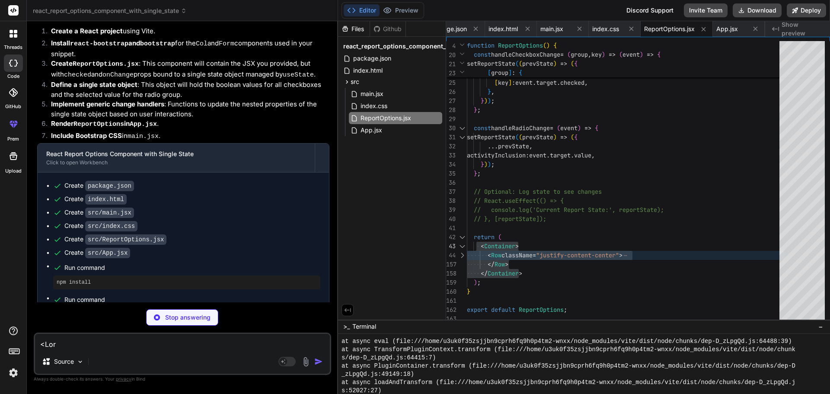
click at [190, 324] on div "Stop answering" at bounding box center [182, 317] width 72 height 16
type textarea "x"
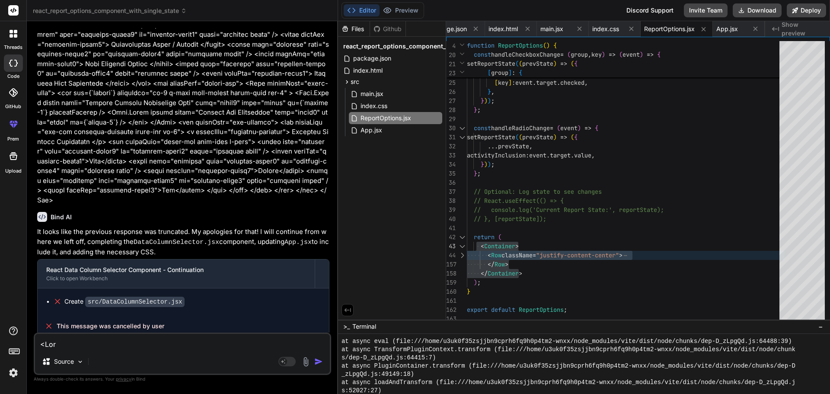
scroll to position [2124, 0]
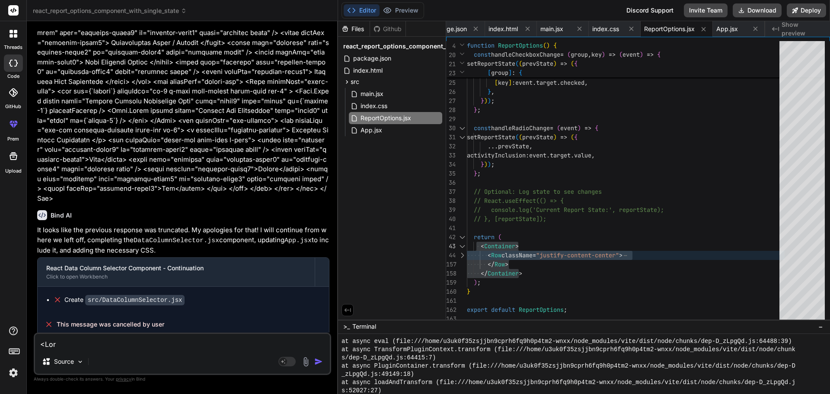
click at [58, 298] on icon at bounding box center [57, 300] width 4 height 4
click at [47, 195] on p at bounding box center [183, 96] width 292 height 214
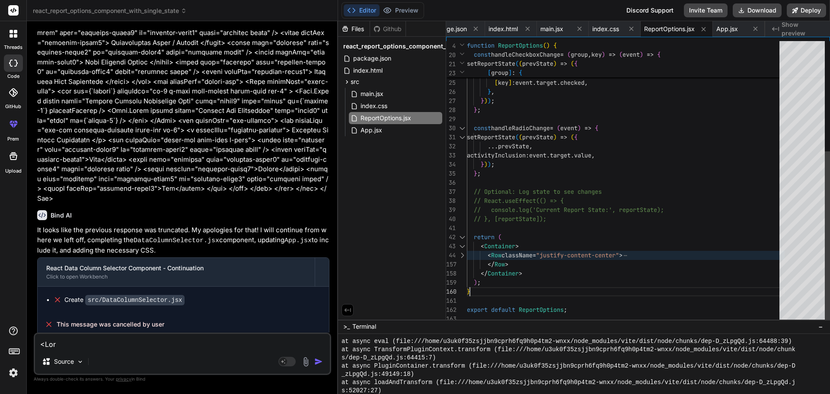
click at [551, 284] on div "const handleCheckboxChange = ( group , key ) => ( event ) => { setReportState (…" at bounding box center [626, 91] width 318 height 463
click at [104, 346] on textarea at bounding box center [182, 342] width 295 height 16
click at [465, 254] on div at bounding box center [462, 255] width 11 height 9
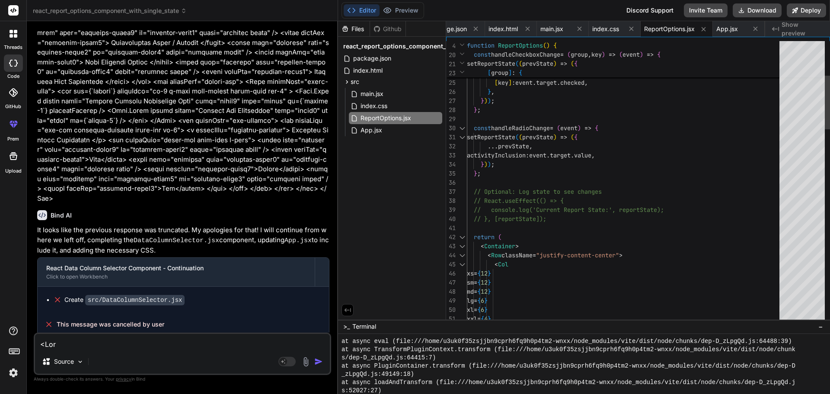
click at [461, 263] on div at bounding box center [462, 264] width 11 height 9
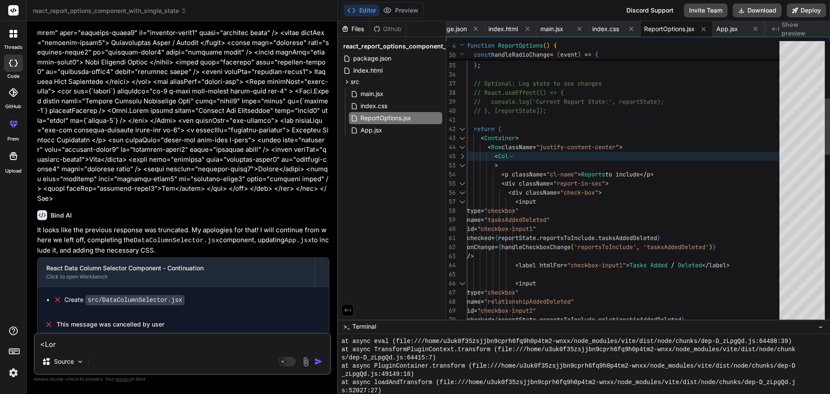
click at [463, 183] on div at bounding box center [462, 183] width 11 height 9
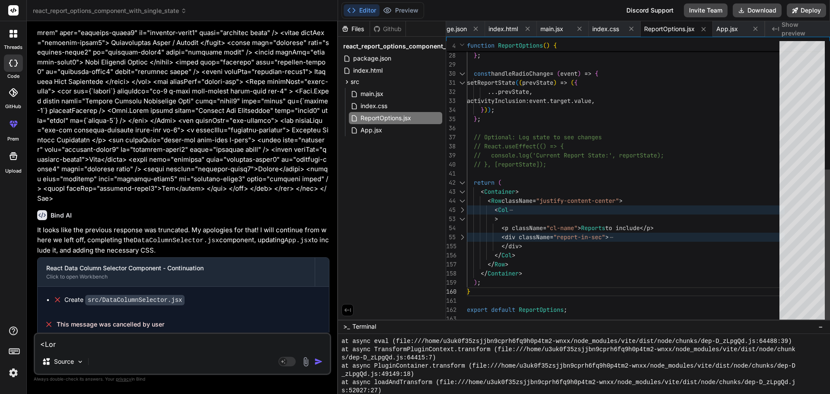
scroll to position [0, 0]
drag, startPoint x: 519, startPoint y: 256, endPoint x: 498, endPoint y: 227, distance: 35.9
click at [498, 227] on div "} , } ) ) ; } ; const handleRadioChange = ( event ) => { setReportState ( ( pre…" at bounding box center [626, 65] width 318 height 518
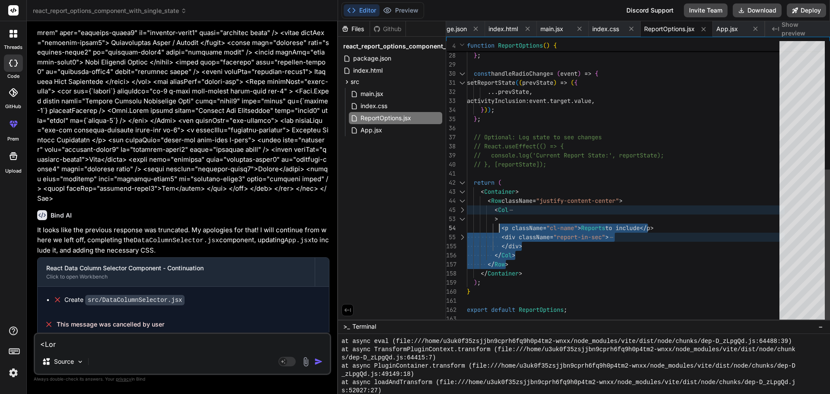
click at [527, 256] on div "} , } ) ) ; } ; const handleRadioChange = ( event ) => { setReportState ( ( pre…" at bounding box center [626, 65] width 318 height 518
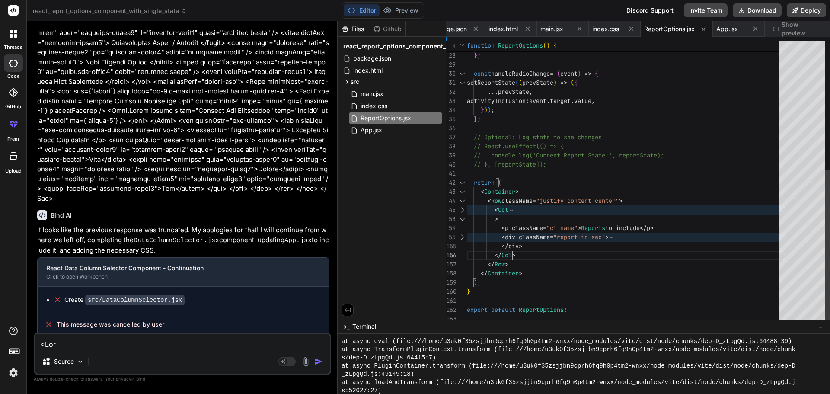
click at [516, 252] on div "} , } ) ) ; } ; const handleRadioChange = ( event ) => { setReportState ( ( pre…" at bounding box center [626, 65] width 318 height 518
click at [516, 254] on div "} , } ) ) ; } ; const handleRadioChange = ( event ) => { setReportState ( ( pre…" at bounding box center [626, 65] width 318 height 518
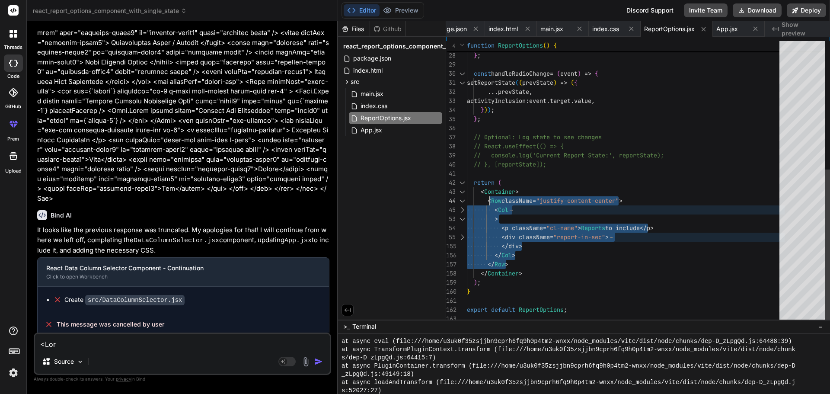
drag, startPoint x: 510, startPoint y: 261, endPoint x: 491, endPoint y: 197, distance: 66.9
click at [491, 197] on div "} , } ) ) ; } ; const handleRadioChange = ( event ) => { setReportState ( ( pre…" at bounding box center [626, 65] width 318 height 518
click at [464, 200] on div at bounding box center [462, 200] width 11 height 9
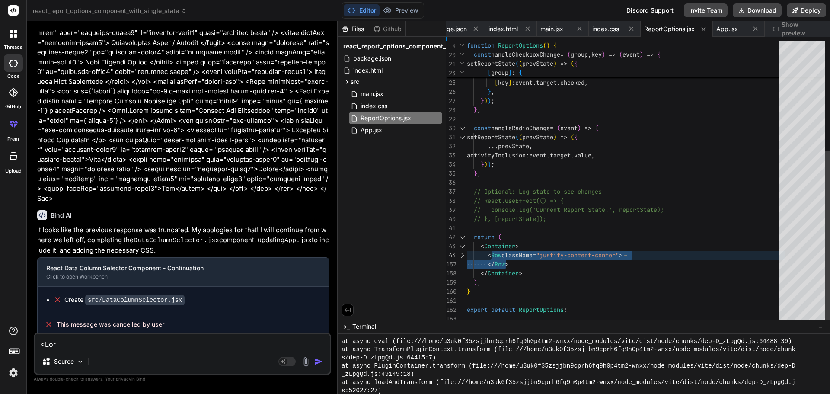
click at [516, 263] on div "const handleCheckboxChange = ( group , key ) => ( event ) => { setReportState (…" at bounding box center [626, 91] width 318 height 463
drag, startPoint x: 514, startPoint y: 263, endPoint x: 484, endPoint y: 255, distance: 30.5
click at [484, 255] on div "const handleCheckboxChange = ( group , key ) => ( event ) => { setReportState (…" at bounding box center [626, 91] width 318 height 463
click at [464, 256] on div at bounding box center [462, 255] width 11 height 9
click at [463, 256] on div at bounding box center [462, 255] width 11 height 9
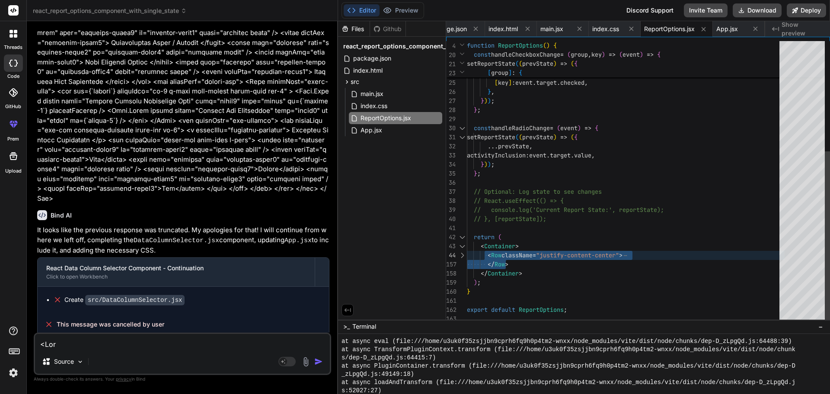
click at [543, 272] on div "const handleCheckboxChange = ( group , key ) => ( event ) => { setReportState (…" at bounding box center [626, 91] width 318 height 463
click at [464, 258] on div at bounding box center [462, 255] width 11 height 9
click at [464, 254] on div at bounding box center [462, 255] width 11 height 9
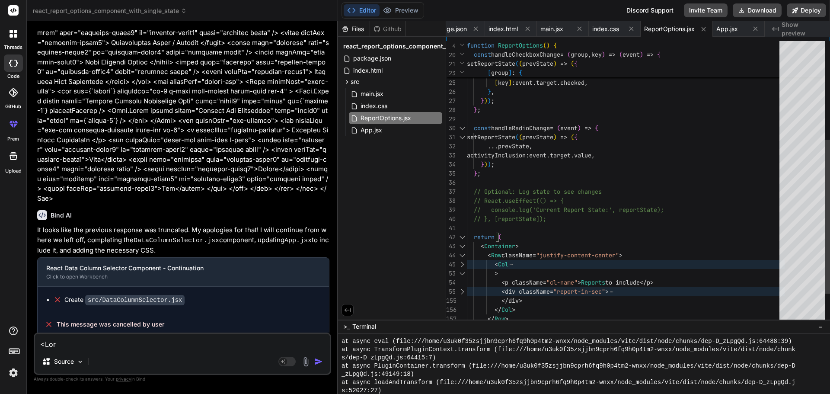
click at [462, 266] on div at bounding box center [462, 264] width 11 height 9
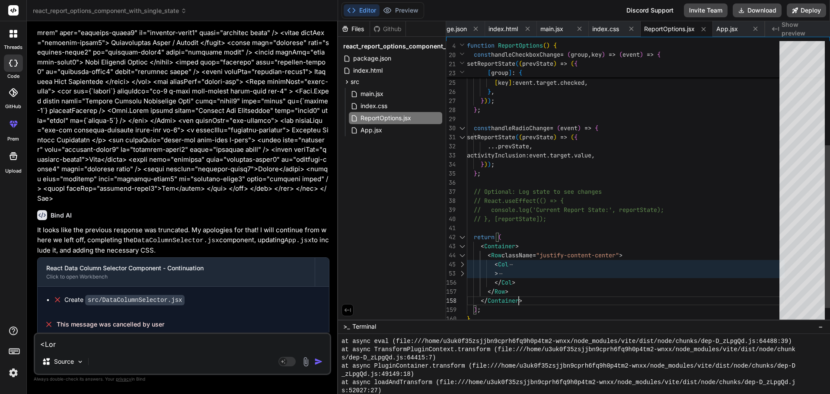
click at [464, 264] on div at bounding box center [462, 264] width 11 height 9
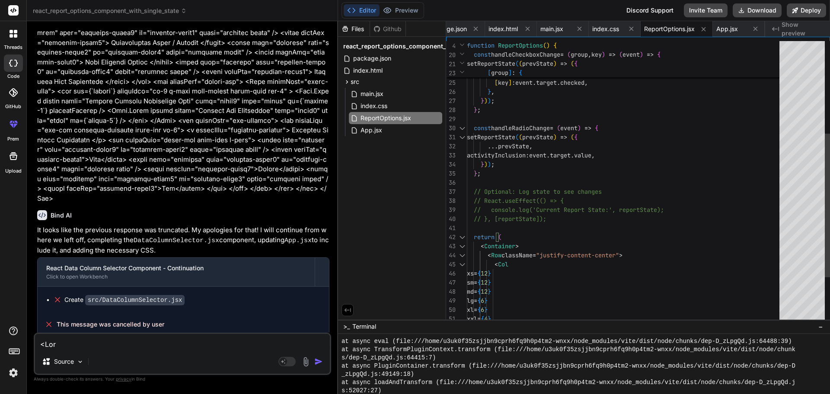
click at [464, 264] on div at bounding box center [462, 264] width 11 height 9
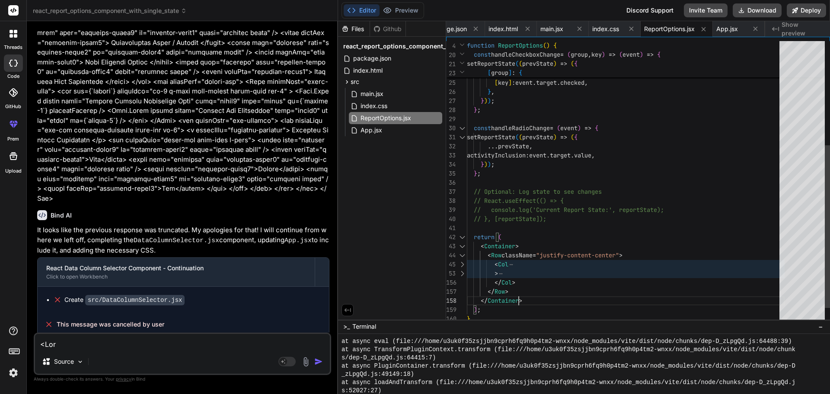
click at [524, 283] on div "const handleCheckboxChange = ( group , key ) => ( event ) => { setReportState (…" at bounding box center [626, 105] width 318 height 490
click at [518, 280] on div "const handleCheckboxChange = ( group , key ) => ( event ) => { setReportState (…" at bounding box center [626, 105] width 318 height 490
drag, startPoint x: 518, startPoint y: 280, endPoint x: 492, endPoint y: 263, distance: 30.6
click at [492, 263] on div "const handleCheckboxChange = ( group , key ) => ( event ) => { setReportState (…" at bounding box center [626, 105] width 318 height 490
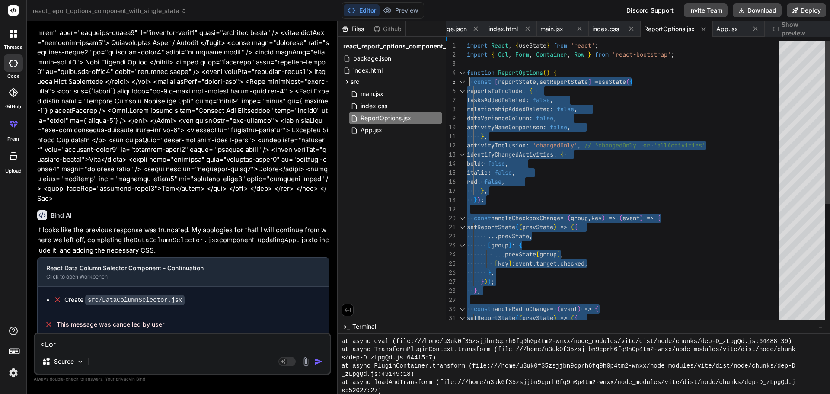
drag, startPoint x: 490, startPoint y: 262, endPoint x: 470, endPoint y: 82, distance: 181.4
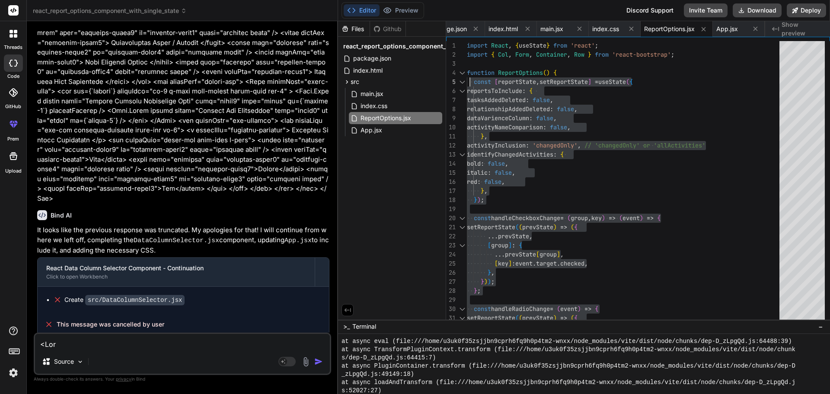
click at [110, 346] on textarea at bounding box center [182, 342] width 295 height 16
click at [608, 271] on div "const handleCheckboxChange = ( group , key ) => ( event ) => { setReportState (…" at bounding box center [626, 286] width 318 height 490
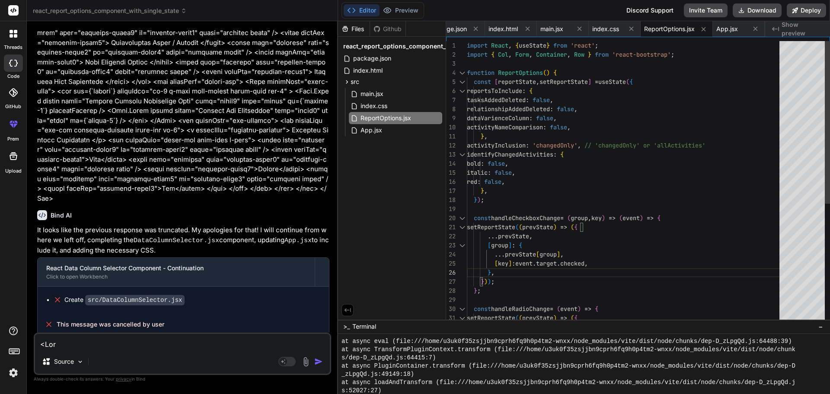
type textarea "import React, { useState } from 'react'; import { Col, Form, Container, Row } f…"
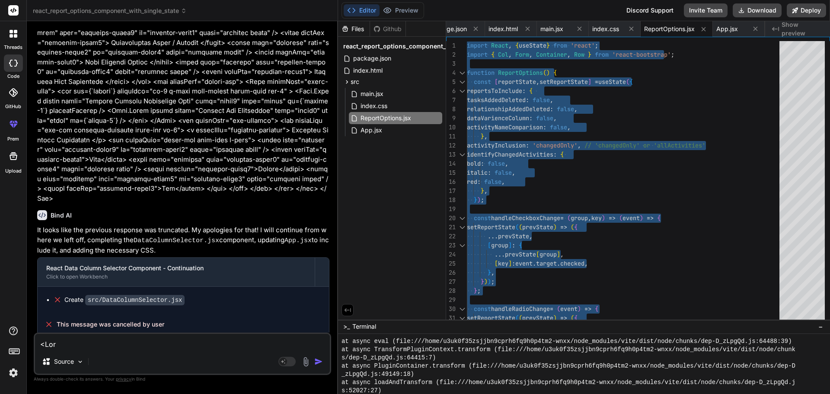
click at [118, 346] on textarea at bounding box center [182, 342] width 295 height 16
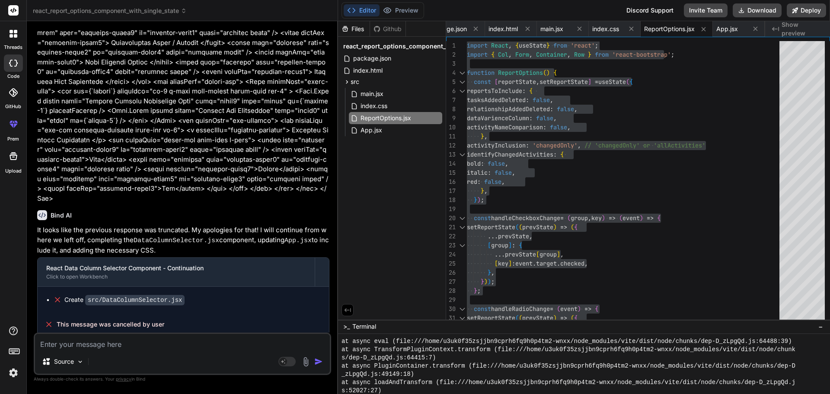
paste textarea "import React, { useState } from 'react'; import { Col, Form, Container, Row } f…"
type textarea "import React, { useState } from 'react'; import { Col, Form, Container, Row } f…"
type textarea "x"
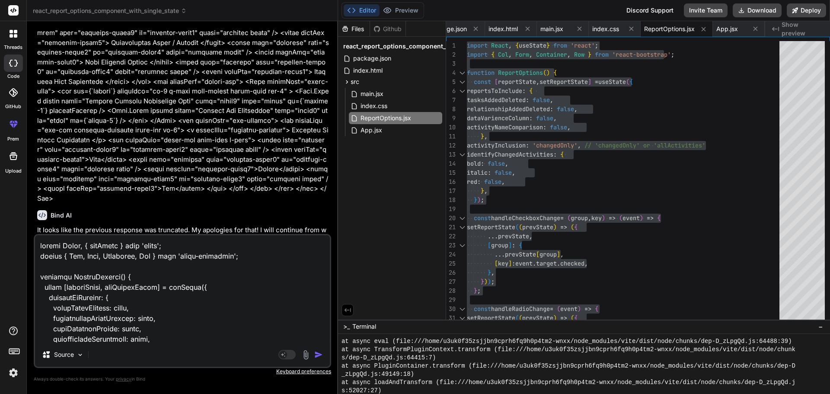
scroll to position [1651, 0]
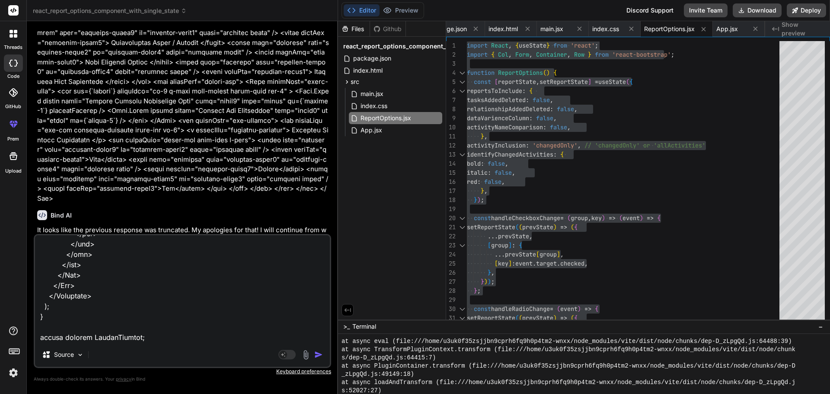
type textarea "import React, { useState } from 'react'; import { Col, Form, Container, Row } f…"
type textarea "x"
type textarea "import React, { useState } from 'react'; import { Col, Form, Container, Row } f…"
type textarea "x"
type textarea "import React, { useState } from 'react'; import { Col, Form, Container, Row } f…"
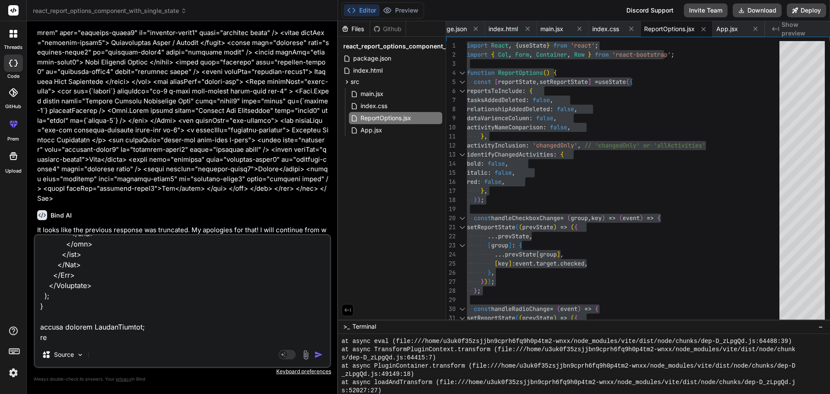
type textarea "x"
type textarea "import React, { useState } from 'react'; import { Col, Form, Container, Row } f…"
type textarea "x"
type textarea "import React, { useState } from 'react'; import { Col, Form, Container, Row } f…"
type textarea "x"
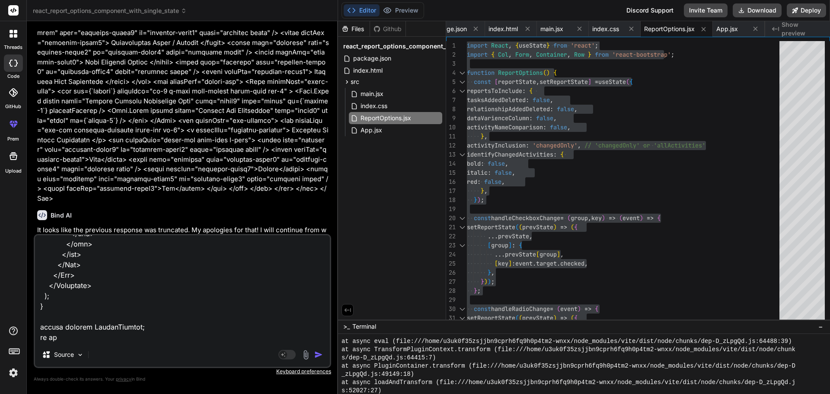
type textarea "import React, { useState } from 'react'; import { Col, Form, Container, Row } f…"
type textarea "x"
type textarea "import React, { useState } from 'react'; import { Col, Form, Container, Row } f…"
type textarea "x"
type textarea "import React, { useState } from 'react'; import { Col, Form, Container, Row } f…"
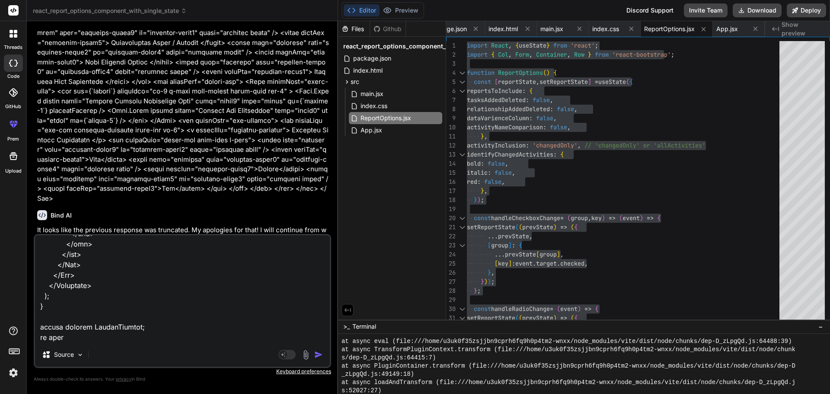
type textarea "x"
type textarea "import React, { useState } from 'react'; import { Col, Form, Container, Row } f…"
type textarea "x"
type textarea "import React, { useState } from 'react'; import { Col, Form, Container, Row } f…"
type textarea "x"
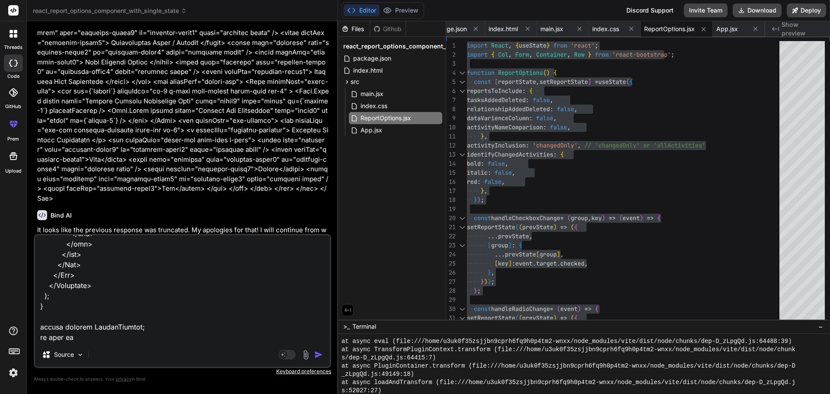
type textarea "import React, { useState } from 'react'; import { Col, Form, Container, Row } f…"
type textarea "x"
type textarea "import React, { useState } from 'react'; import { Col, Form, Container, Row } f…"
type textarea "x"
type textarea "import React, { useState } from 'react'; import { Col, Form, Container, Row } f…"
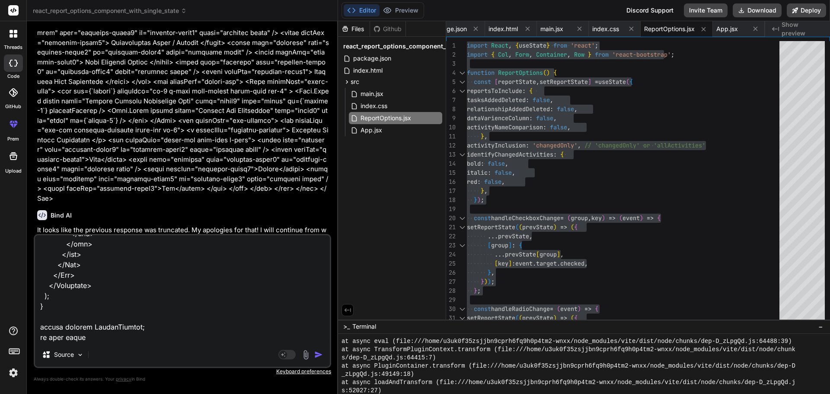
type textarea "x"
type textarea "import React, { useState } from 'react'; import { Col, Form, Container, Row } f…"
type textarea "x"
paste textarea "Include Changed Activities Only"
type textarea "import React, { useState } from 'react'; import { Col, Form, Container, Row } f…"
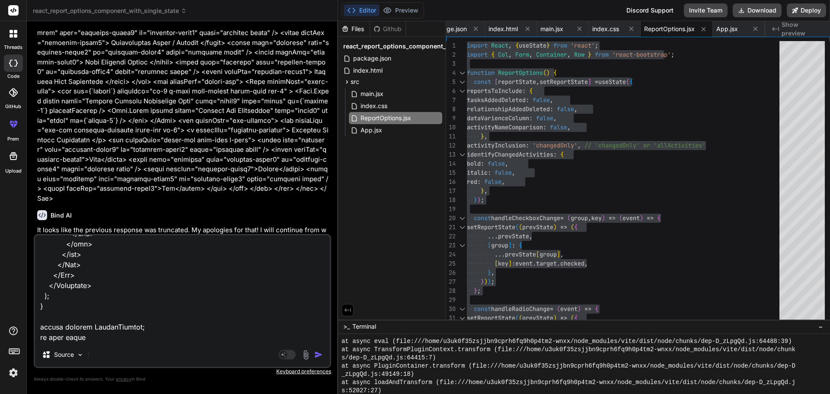
type textarea "x"
type textarea "import React, { useState } from 'react'; import { Col, Form, Container, Row } f…"
type textarea "x"
type textarea "import React, { useState } from 'react'; import { Col, Form, Container, Row } f…"
type textarea "x"
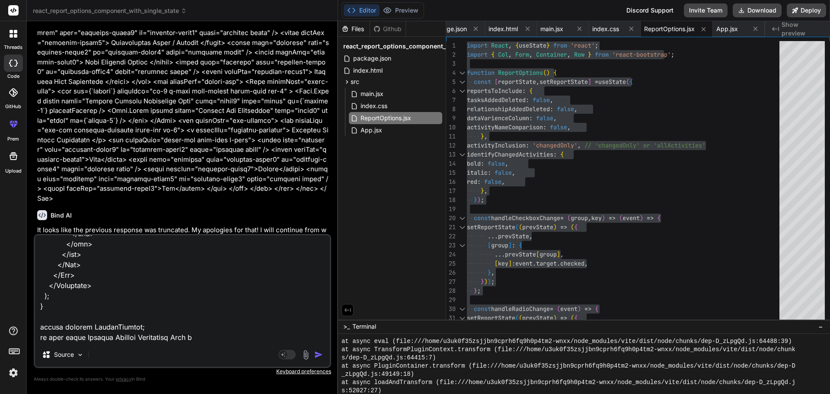
type textarea "import React, { useState } from 'react'; import { Col, Form, Container, Row } f…"
type textarea "x"
type textarea "import React, { useState } from 'react'; import { Col, Form, Container, Row } f…"
type textarea "x"
type textarea "import React, { useState } from 'react'; import { Col, Form, Container, Row } f…"
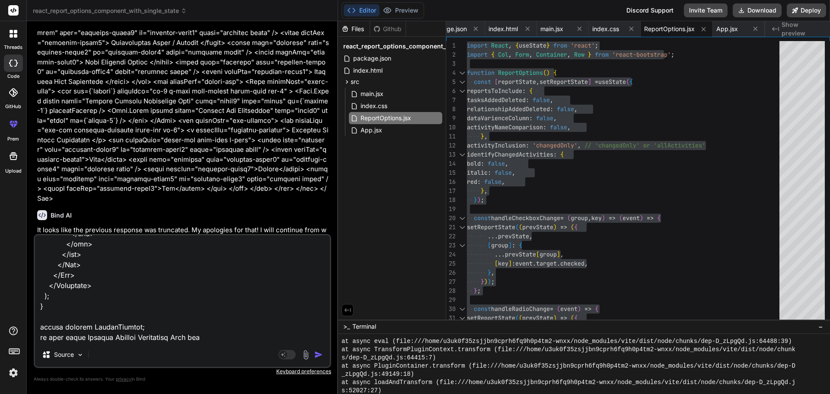
type textarea "x"
type textarea "import React, { useState } from 'react'; import { Col, Form, Container, Row } f…"
type textarea "x"
type textarea "import React, { useState } from 'react'; import { Col, Form, Container, Row } f…"
type textarea "x"
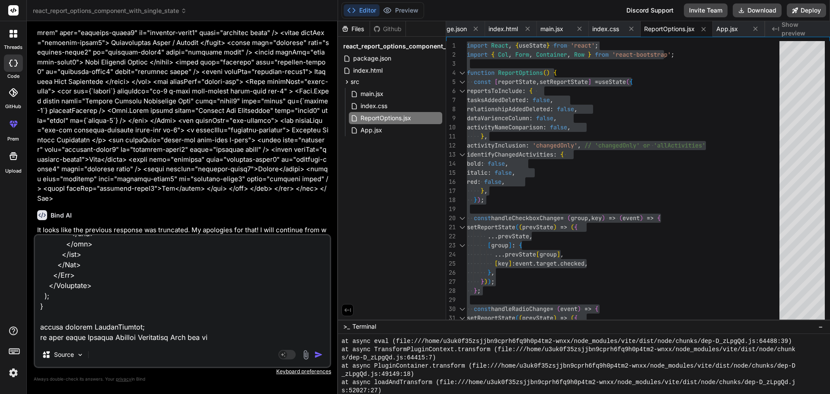
type textarea "import React, { useState } from 'react'; import { Col, Form, Container, Row } f…"
type textarea "x"
type textarea "import React, { useState } from 'react'; import { Col, Form, Container, Row } f…"
type textarea "x"
type textarea "import React, { useState } from 'react'; import { Col, Form, Container, Row } f…"
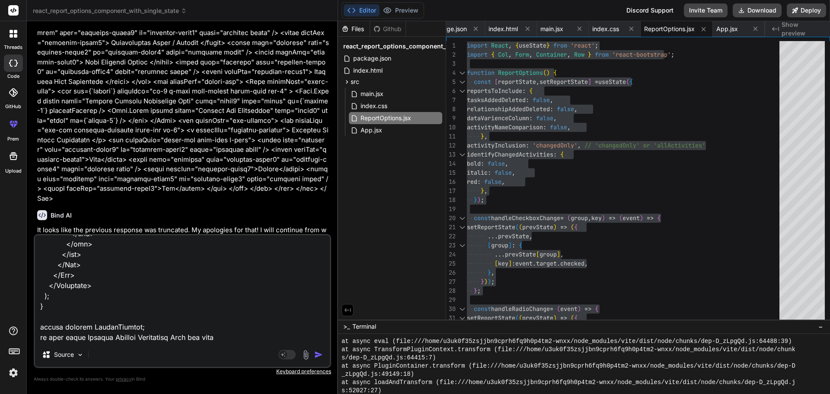
type textarea "x"
type textarea "import React, { useState } from 'react'; import { Col, Form, Container, Row } f…"
type textarea "x"
type textarea "import React, { useState } from 'react'; import { Col, Form, Container, Row } f…"
type textarea "x"
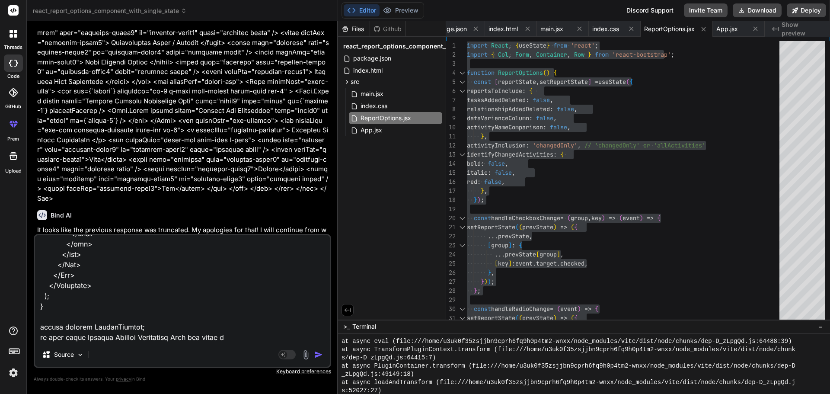
type textarea "import React, { useState } from 'react'; import { Col, Form, Container, Row } f…"
type textarea "x"
paste textarea "Include All Activities"
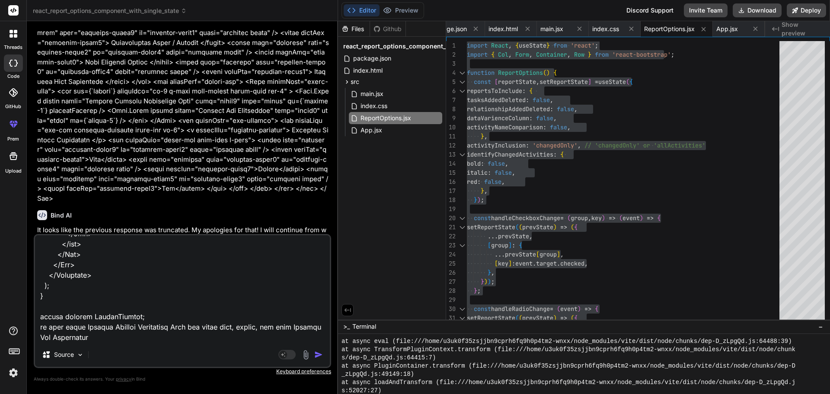
scroll to position [1662, 0]
drag, startPoint x: 261, startPoint y: 326, endPoint x: 214, endPoint y: 327, distance: 47.2
click at [214, 327] on textarea at bounding box center [182, 288] width 295 height 107
click at [126, 338] on textarea at bounding box center [182, 288] width 295 height 107
paste textarea "bold, italic, red"
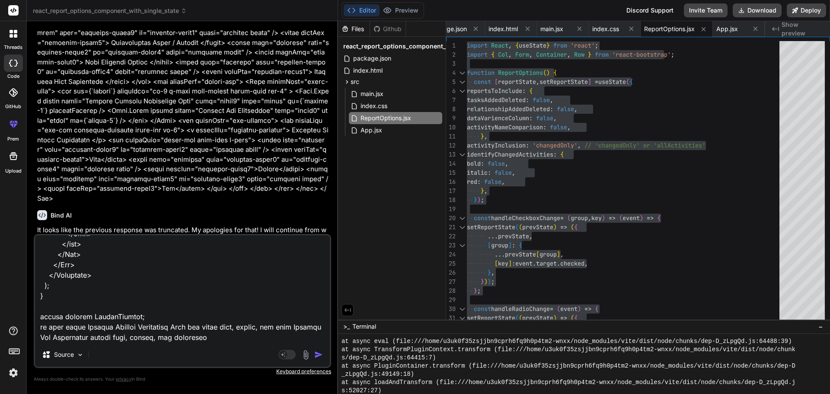
click at [211, 329] on textarea at bounding box center [182, 288] width 295 height 107
click at [263, 328] on textarea at bounding box center [182, 288] width 295 height 107
click at [174, 339] on textarea at bounding box center [182, 288] width 295 height 107
click at [320, 353] on img "button" at bounding box center [318, 354] width 9 height 9
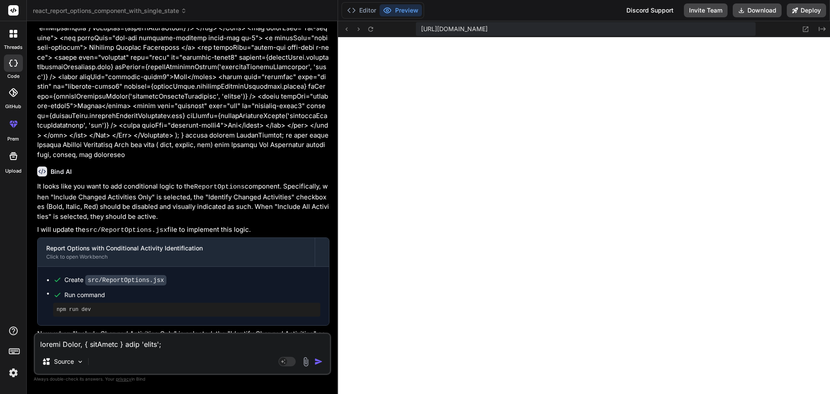
scroll to position [2780, 0]
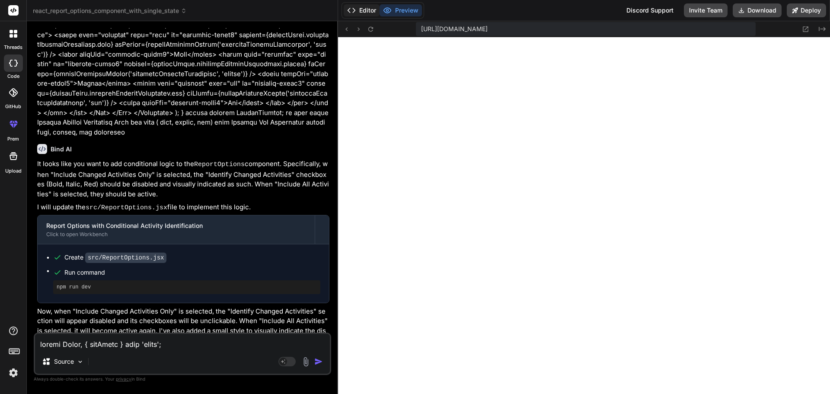
click at [362, 13] on button "Editor" at bounding box center [362, 10] width 36 height 12
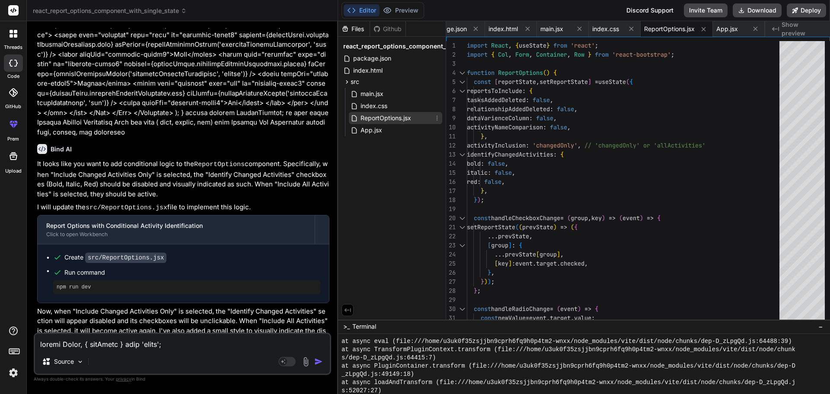
click at [392, 119] on span "ReportOptions.jsx" at bounding box center [386, 118] width 52 height 10
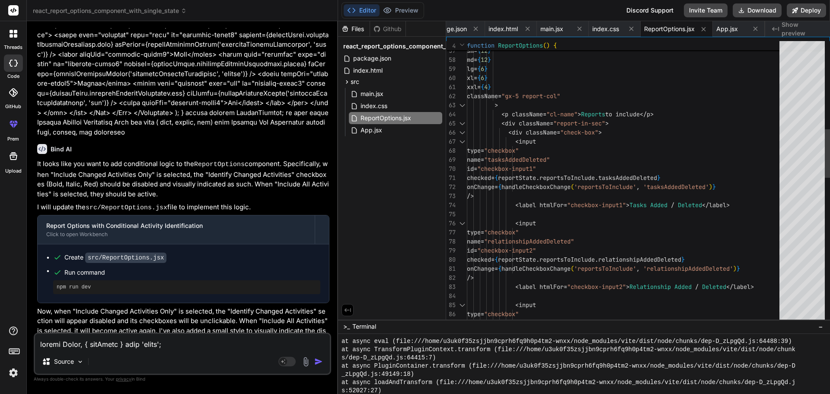
click at [794, 104] on div at bounding box center [802, 182] width 45 height 282
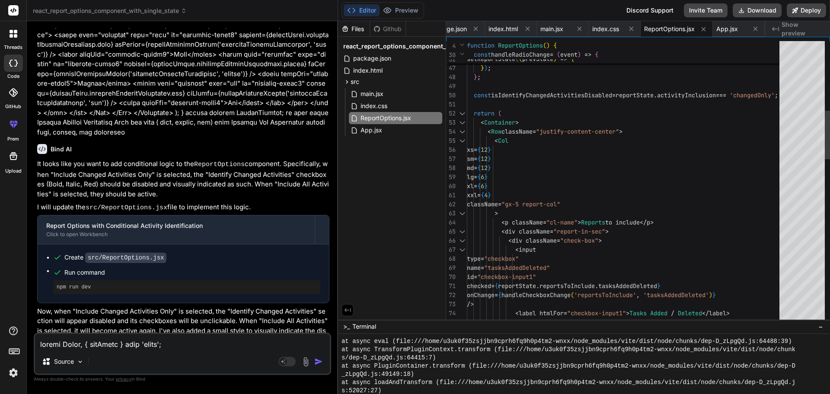
click at [460, 132] on div at bounding box center [462, 131] width 11 height 9
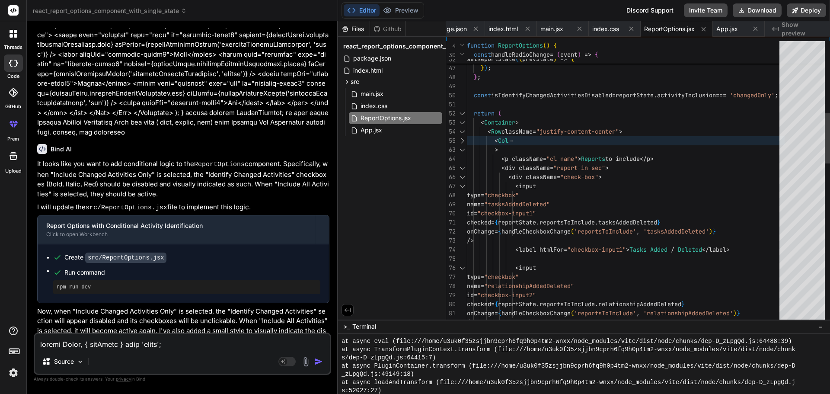
click at [462, 147] on div at bounding box center [462, 149] width 11 height 9
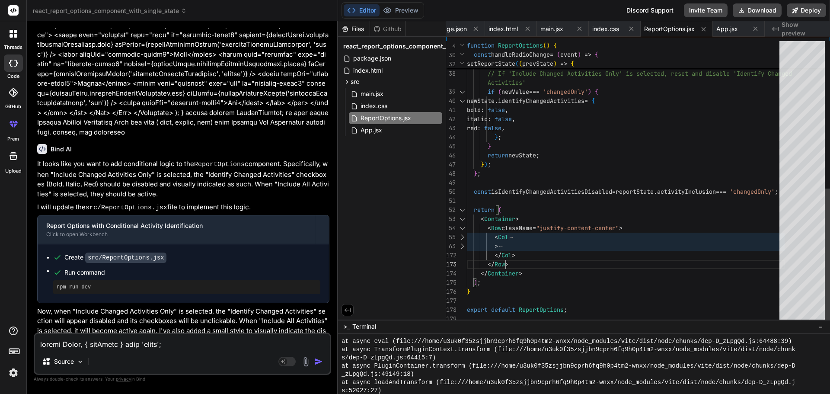
scroll to position [0, 0]
drag, startPoint x: 523, startPoint y: 256, endPoint x: 492, endPoint y: 235, distance: 37.8
click at [492, 235] on div "... prevState , activityInclusion : newValue , } ; // If 'Include Changed Activ…" at bounding box center [626, 28] width 318 height 590
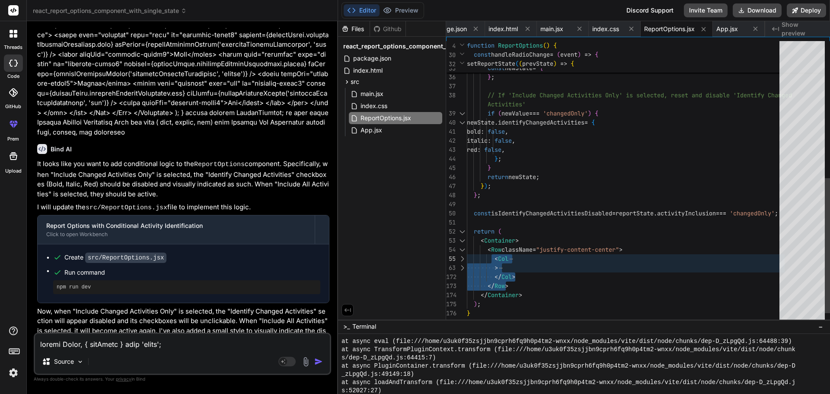
click at [525, 278] on div "... prevState , activityInclusion : newValue , } ; // If 'Include Changed Activ…" at bounding box center [626, 50] width 318 height 590
click at [519, 277] on div "... prevState , activityInclusion : newValue , } ; // If 'Include Changed Activ…" at bounding box center [626, 50] width 318 height 590
drag, startPoint x: 519, startPoint y: 277, endPoint x: 491, endPoint y: 258, distance: 33.6
click at [491, 258] on div "... prevState , activityInclusion : newValue , } ; // If 'Include Changed Activ…" at bounding box center [626, 50] width 318 height 590
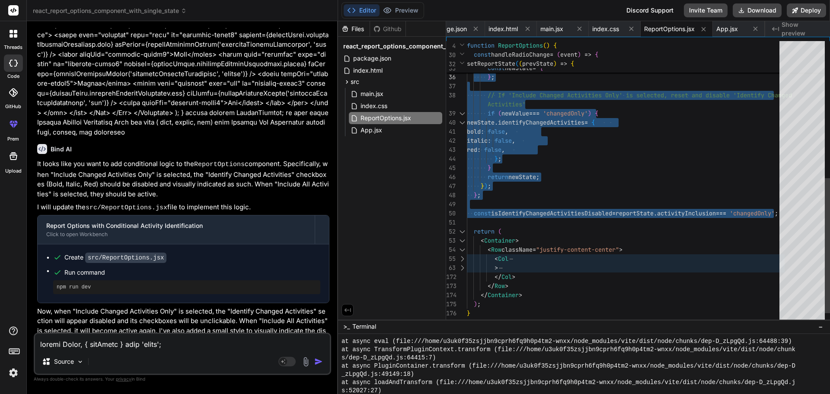
drag, startPoint x: 488, startPoint y: 222, endPoint x: 468, endPoint y: 53, distance: 170.7
click at [468, 53] on div "... prevState , activityInclusion : newValue , } ; // If 'Include Changed Activ…" at bounding box center [626, 50] width 318 height 590
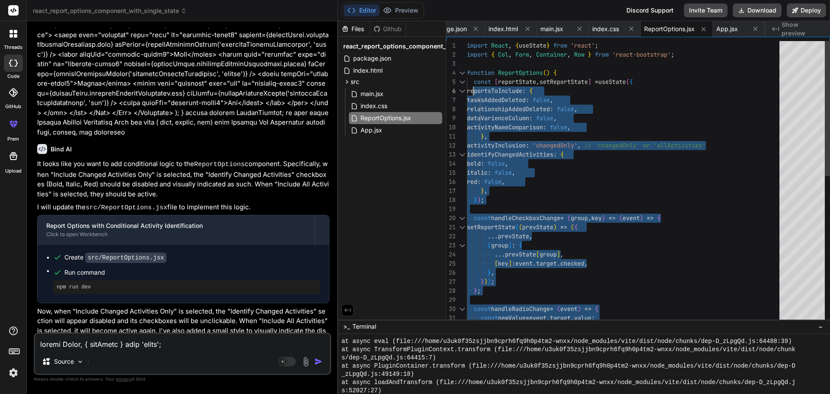
drag, startPoint x: 474, startPoint y: 82, endPoint x: 506, endPoint y: 105, distance: 39.0
click at [474, 82] on div "setReportState ( ( prevState ) => { const handleRadioChange = ( event ) => { co…" at bounding box center [626, 336] width 318 height 590
click at [474, 81] on div "setReportState ( ( prevState ) => { const handleRadioChange = ( event ) => { co…" at bounding box center [626, 336] width 318 height 590
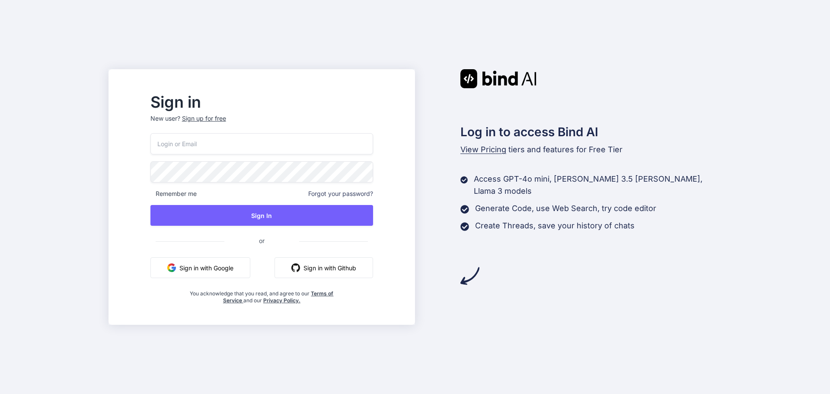
click at [253, 143] on input "email" at bounding box center [262, 143] width 223 height 21
type input "[EMAIL_ADDRESS][DOMAIN_NAME]"
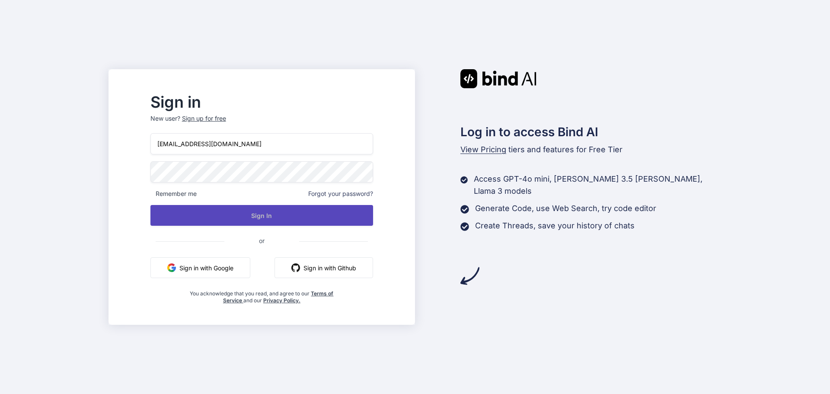
click at [283, 210] on button "Sign In" at bounding box center [262, 215] width 223 height 21
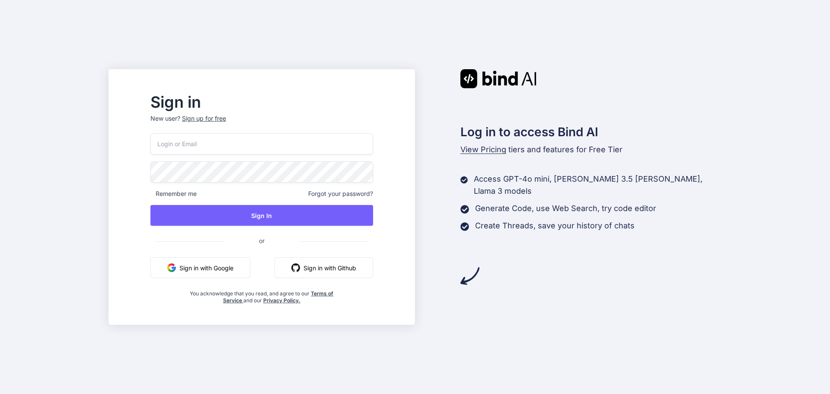
click at [311, 147] on input "email" at bounding box center [262, 143] width 223 height 21
type input "[EMAIL_ADDRESS][DOMAIN_NAME]"
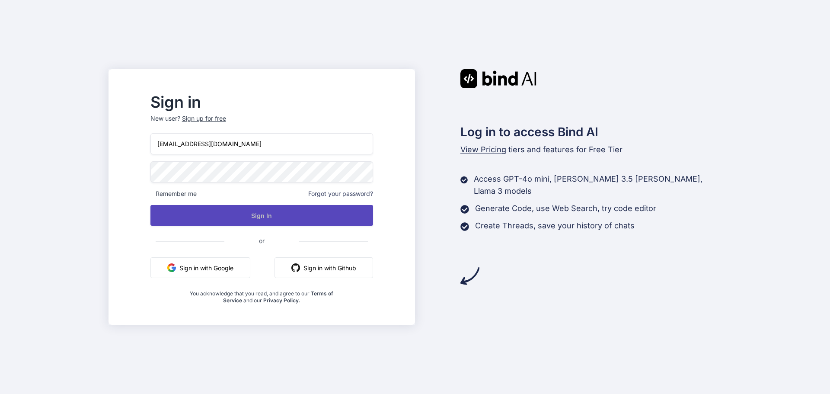
click at [280, 219] on button "Sign In" at bounding box center [262, 215] width 223 height 21
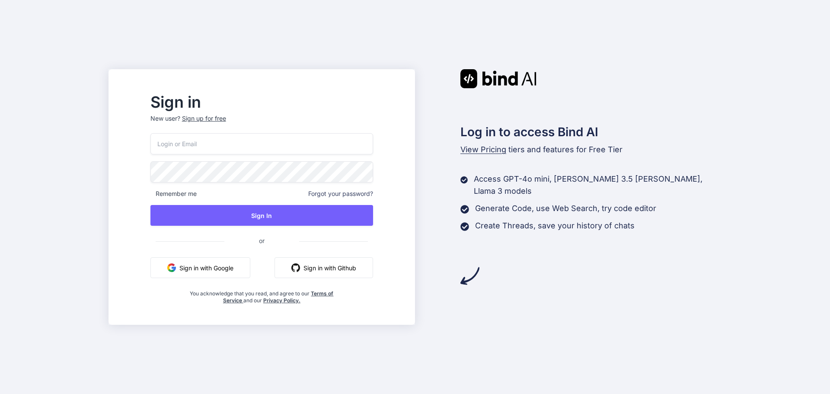
click at [242, 146] on input "email" at bounding box center [262, 143] width 223 height 21
type input "alt.d4-15d0616@yopmail.com"
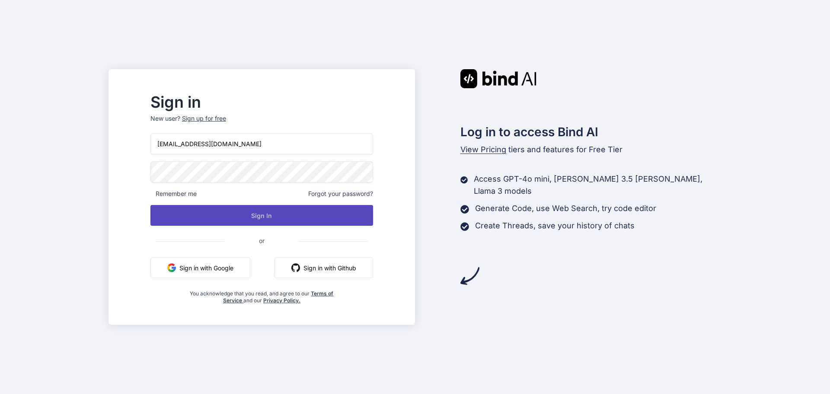
click at [276, 211] on button "Sign In" at bounding box center [262, 215] width 223 height 21
